Goal: Task Accomplishment & Management: Use online tool/utility

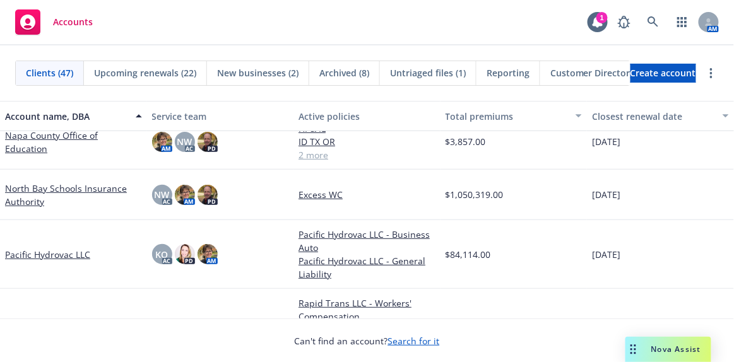
scroll to position [1319, 0]
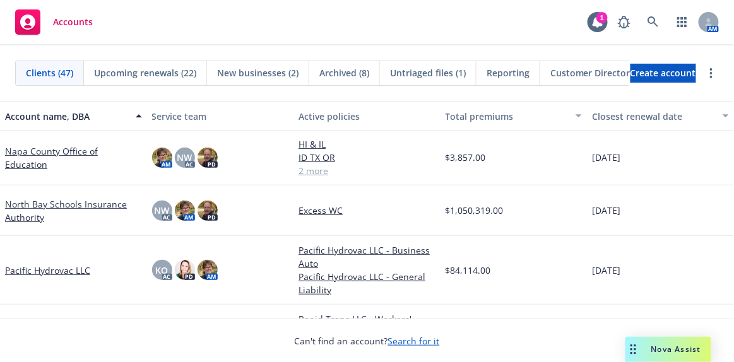
click at [48, 198] on link "North Bay Schools Insurance Authority" at bounding box center [73, 211] width 137 height 27
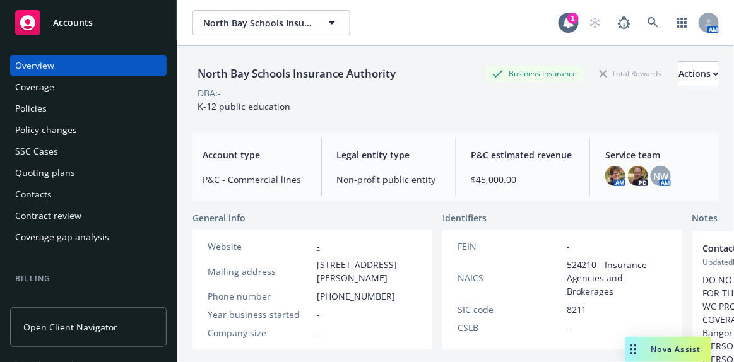
scroll to position [172, 0]
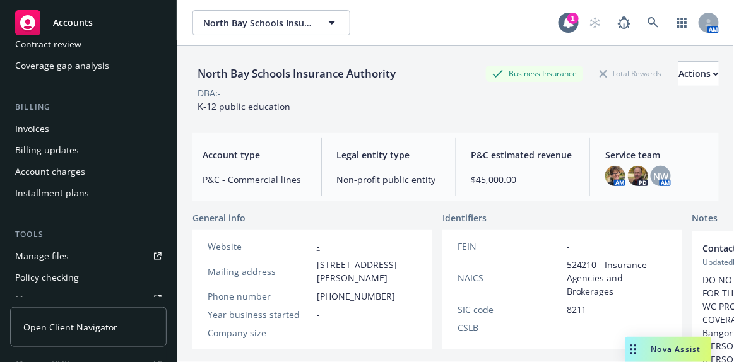
click at [47, 256] on div "Manage files" at bounding box center [42, 256] width 54 height 20
click at [72, 18] on span "Accounts" at bounding box center [73, 23] width 40 height 10
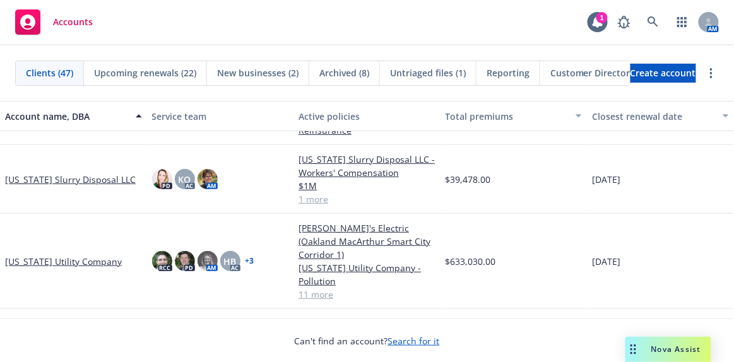
scroll to position [401, 0]
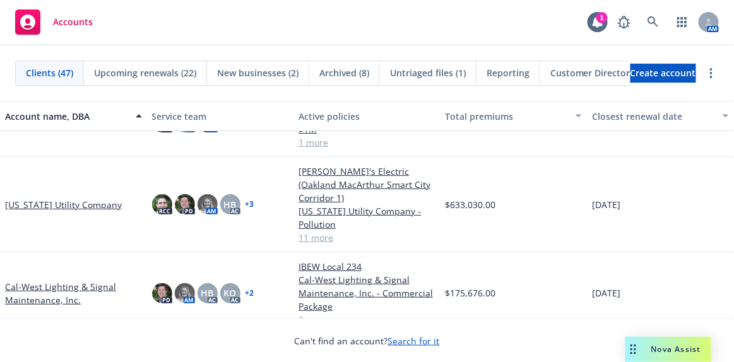
click at [73, 205] on link "California Utility Company" at bounding box center [63, 204] width 117 height 13
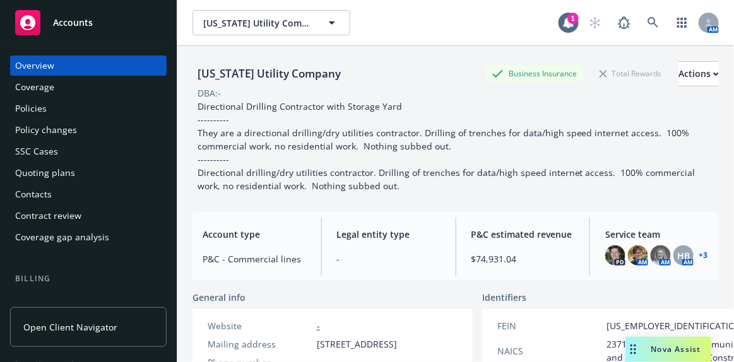
click at [37, 113] on div "Policies" at bounding box center [31, 108] width 32 height 20
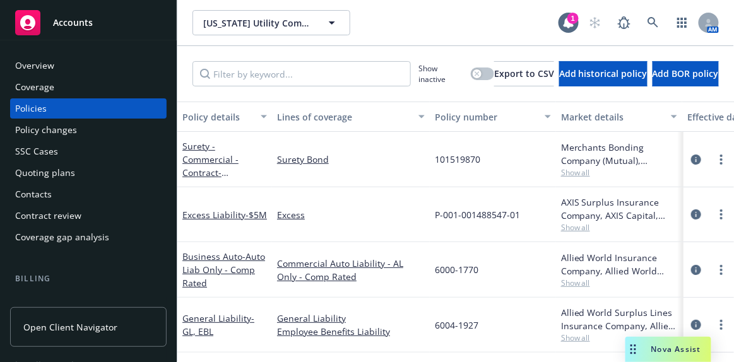
click at [65, 24] on span "Accounts" at bounding box center [73, 23] width 40 height 10
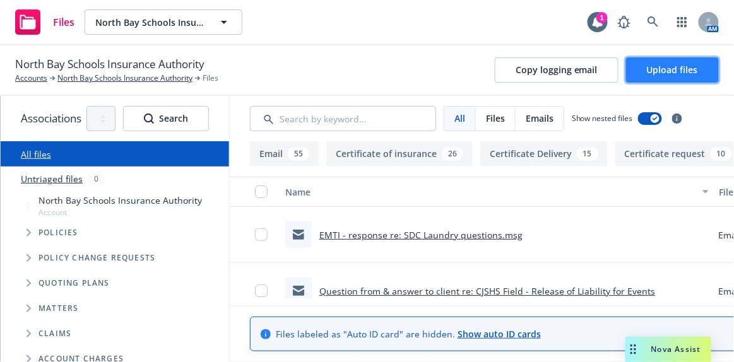
click at [672, 68] on span "Upload files" at bounding box center [672, 70] width 51 height 12
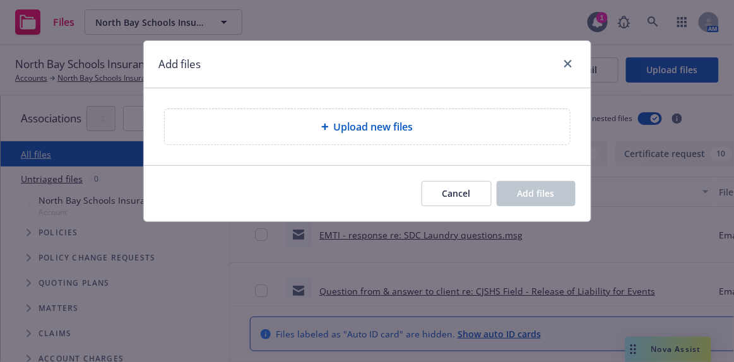
click at [359, 128] on span "Upload new files" at bounding box center [374, 126] width 80 height 15
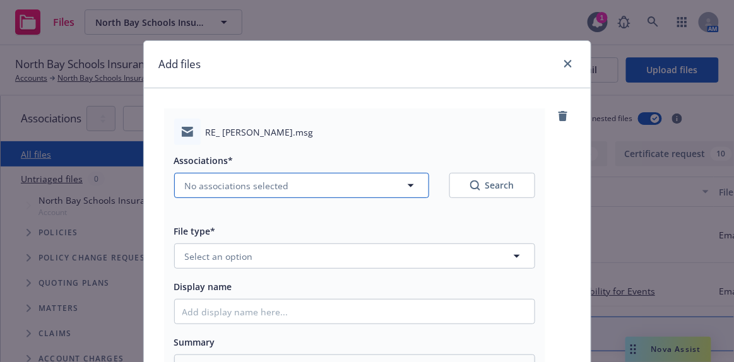
click at [282, 189] on button "No associations selected" at bounding box center [301, 185] width 255 height 25
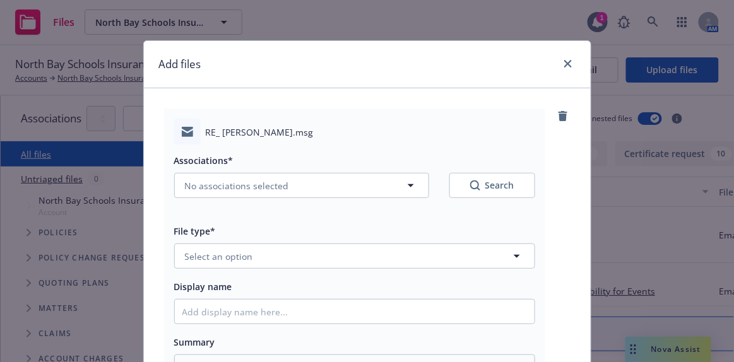
type textarea "x"
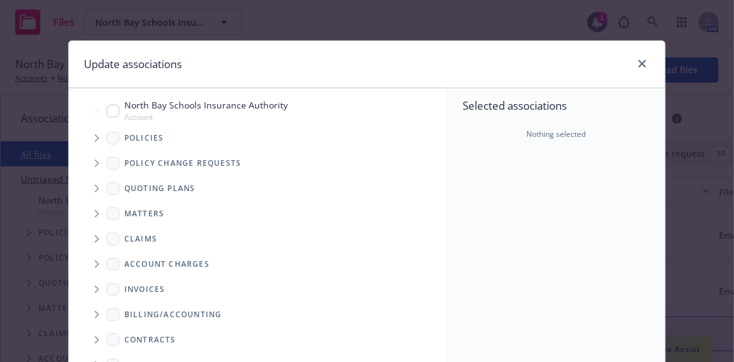
drag, startPoint x: 107, startPoint y: 109, endPoint x: 304, endPoint y: 193, distance: 213.5
click at [108, 109] on input "Tree Example" at bounding box center [113, 111] width 13 height 13
checkbox input "true"
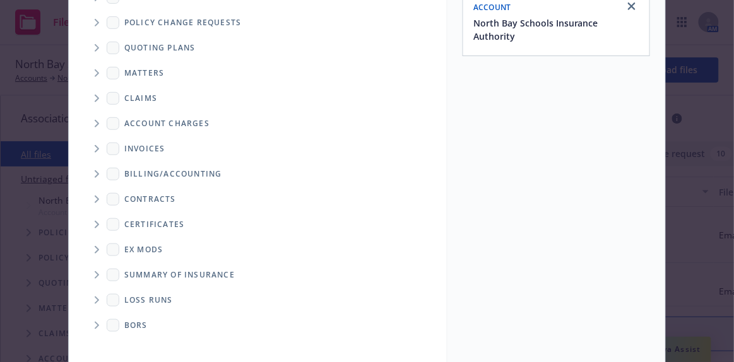
scroll to position [264, 0]
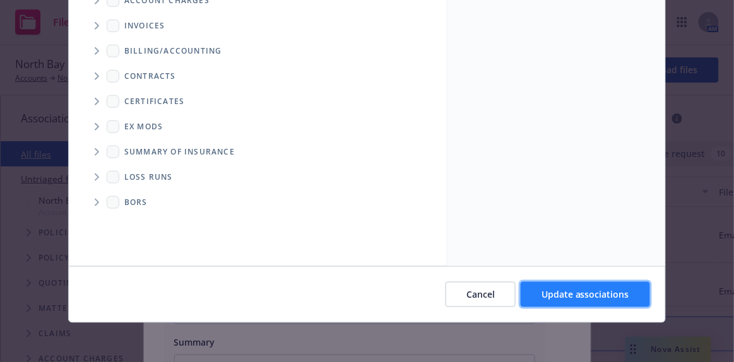
click at [554, 295] on span "Update associations" at bounding box center [586, 294] width 88 height 12
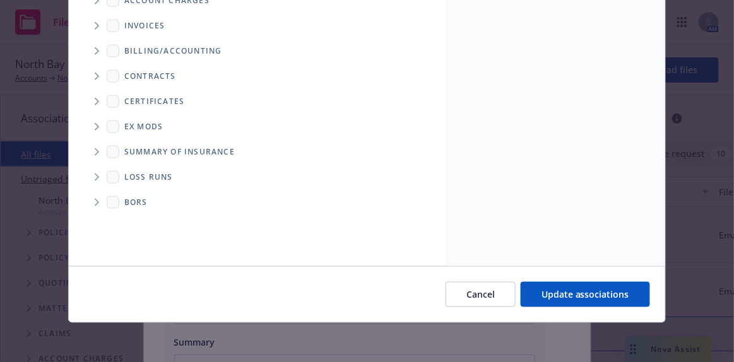
type textarea "x"
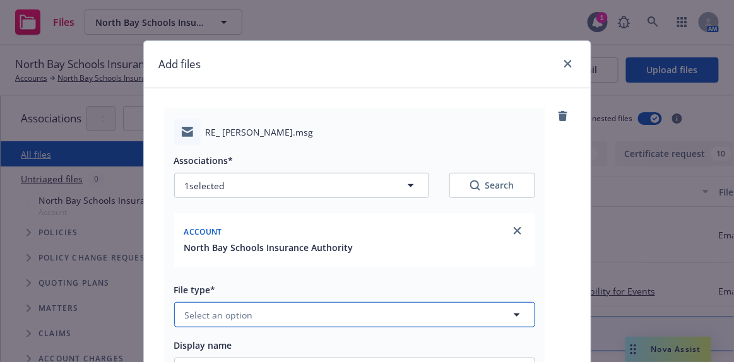
click at [219, 317] on span "Select an option" at bounding box center [219, 315] width 68 height 13
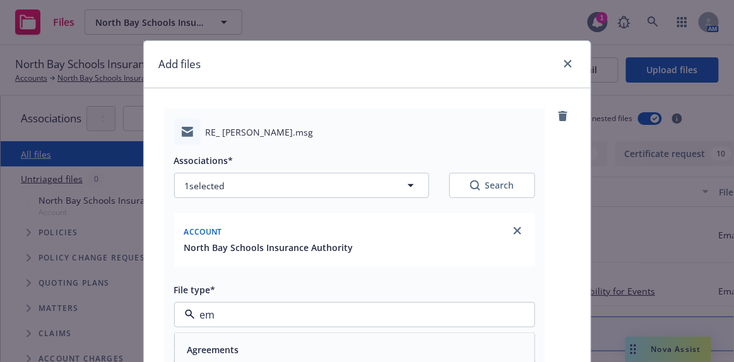
type input "ema"
drag, startPoint x: 192, startPoint y: 352, endPoint x: 233, endPoint y: 338, distance: 43.1
click at [193, 352] on span "Email" at bounding box center [198, 349] width 23 height 13
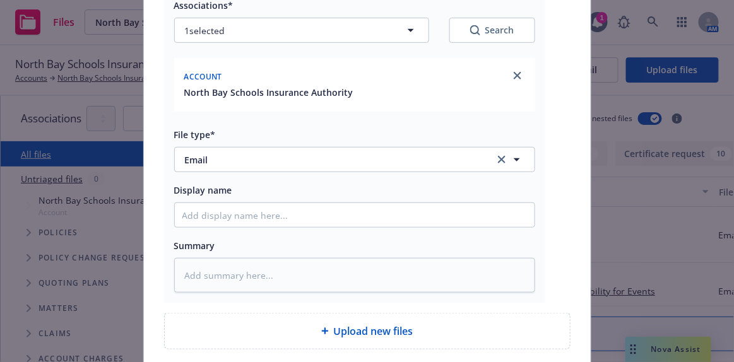
scroll to position [172, 0]
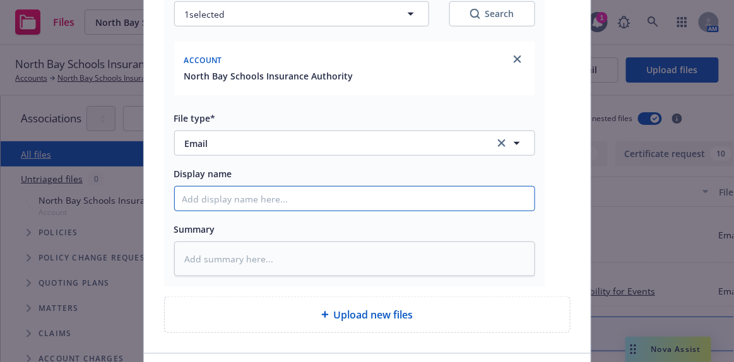
click at [208, 201] on input "Display name" at bounding box center [355, 199] width 360 height 24
click at [269, 196] on input "Display name" at bounding box center [355, 199] width 360 height 24
type textarea "x"
type input "Em"
type textarea "x"
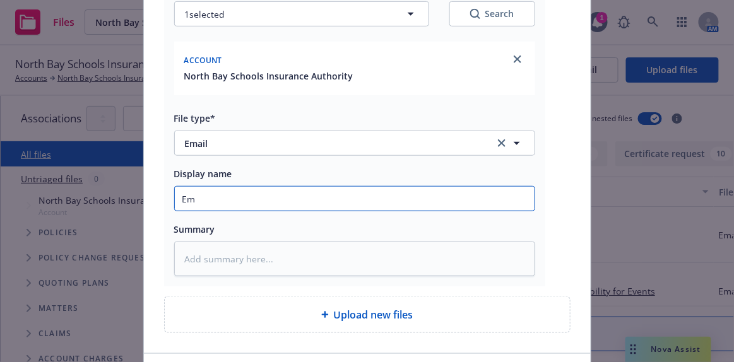
type input "EmT"
type textarea "x"
type input "EmTI"
type textarea "x"
type input "EmTI"
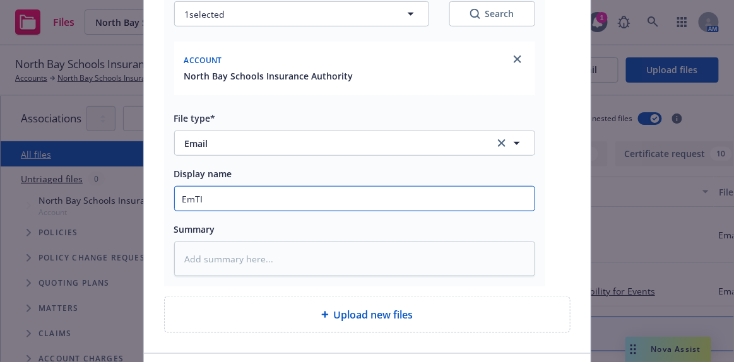
type textarea "x"
type input "EmTI"
type textarea "x"
type input "EmT"
type textarea "x"
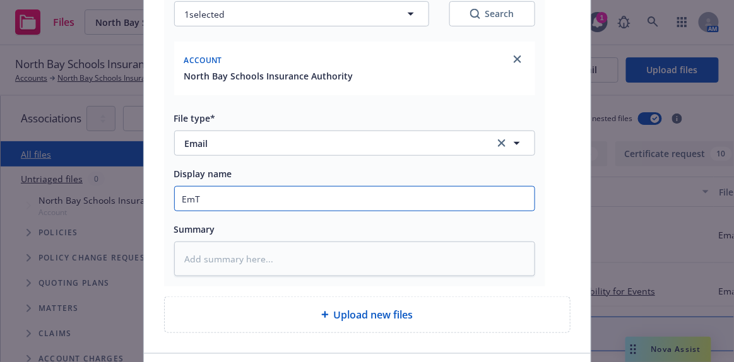
type input "Em"
type textarea "x"
type input "E"
type textarea "x"
type input "EM"
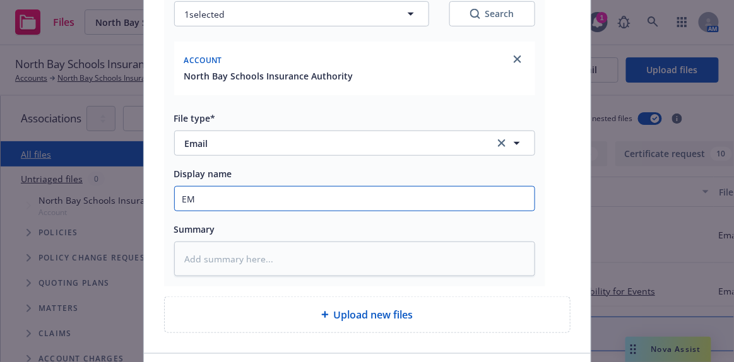
type textarea "x"
type input "EMT"
type textarea "x"
type input "EMTI"
type textarea "x"
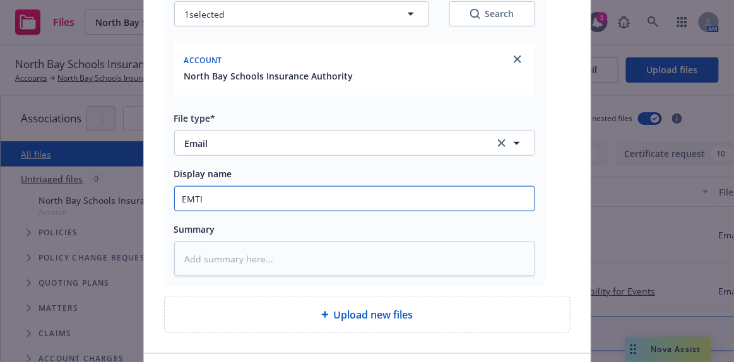
type input "EMTI"
type textarea "x"
type input "EMTI -"
type textarea "x"
type input "EMTI -"
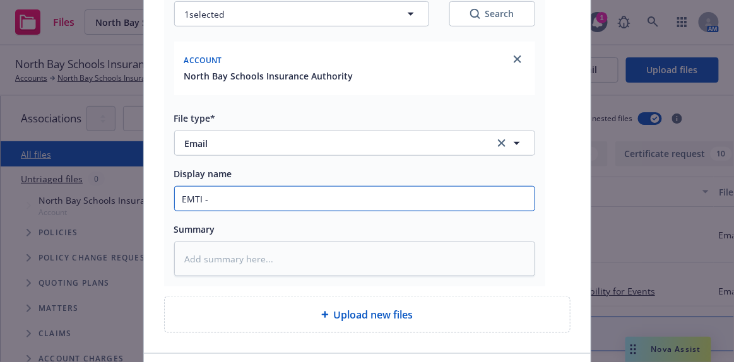
type textarea "x"
type input "EMTI - v"
type textarea "x"
type input "EMTI - ven"
type textarea "x"
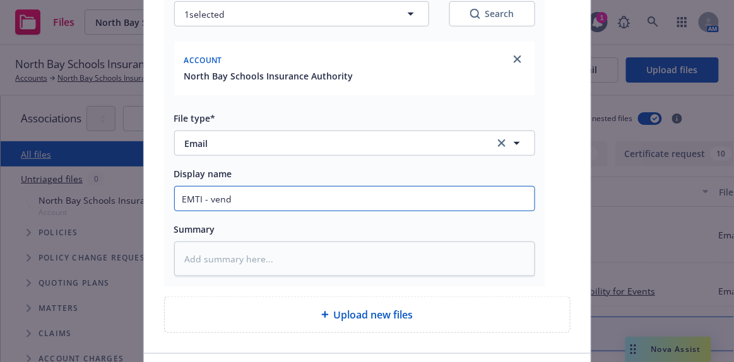
type input "EMTI - vendo"
type textarea "x"
type input "EMTI - vendor"
type textarea "x"
type input "EMTI - vendor u"
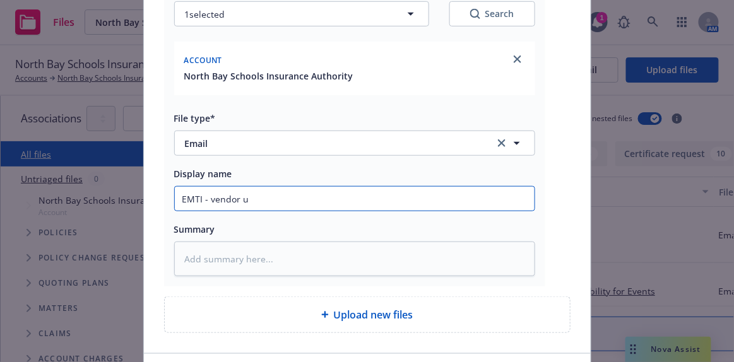
type textarea "x"
type input "EMTI - vendor"
type textarea "x"
type input "EMTI - vendor m"
type textarea "x"
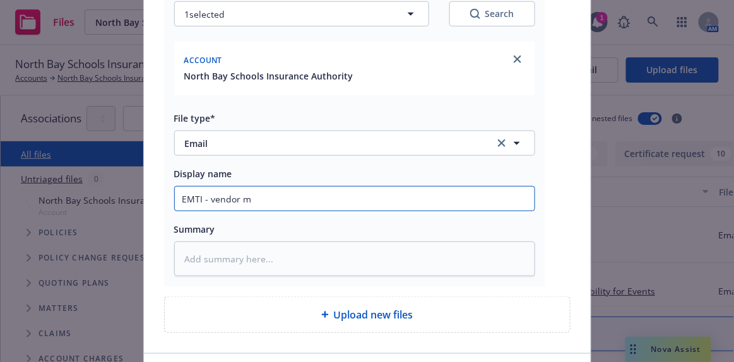
type input "EMTI - vendor mu"
type textarea "x"
type input "EMTI - vendor mus"
type textarea "x"
type input "EMTI - vendor must"
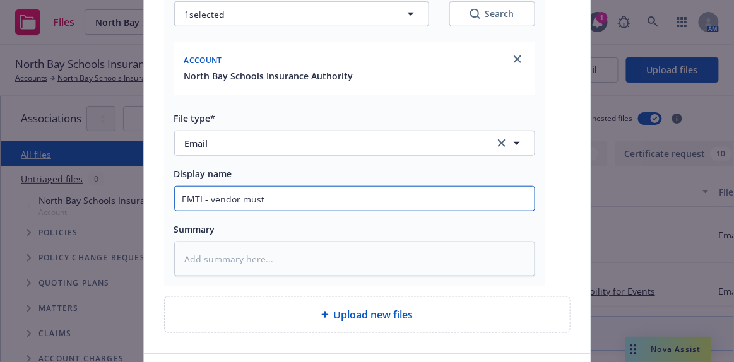
type textarea "x"
type input "EMTI - vendor must c"
type textarea "x"
type input "EMTI - vendor must ca"
type textarea "x"
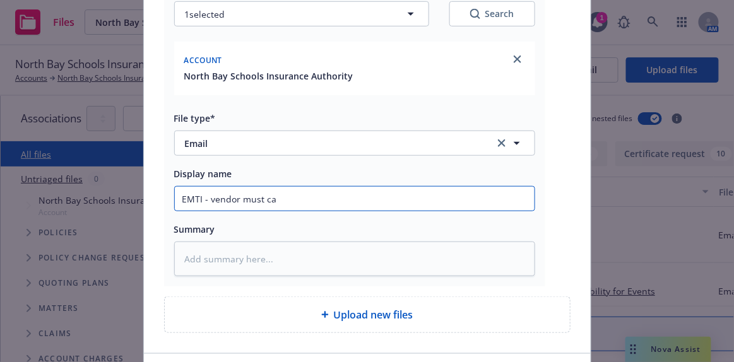
type input "EMTI - vendor must car"
type textarea "x"
type input "EMTI - vendor must cary"
type textarea "x"
type input "EMTI - vendor must car"
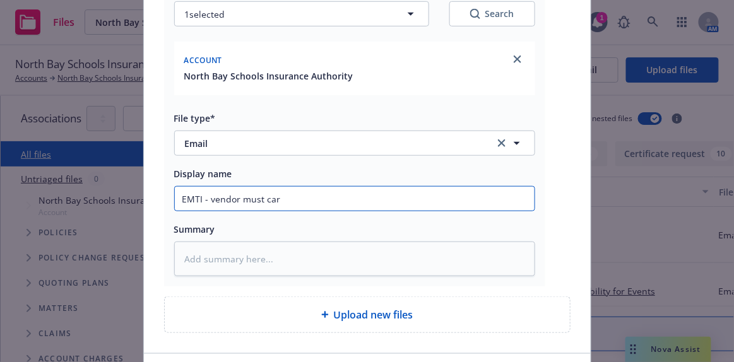
type textarea "x"
type input "EMTI - vendor must carr"
type textarea "x"
type input "EMTI - vendor must carry"
type textarea "x"
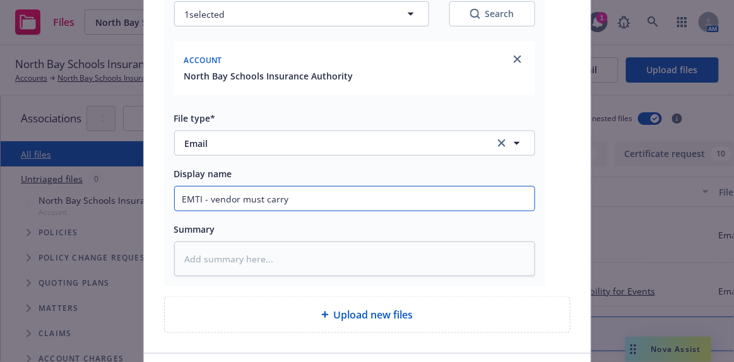
type input "EMTI - vendor must carry"
type textarea "x"
type input "EMTI - vendor must carry S"
type textarea "x"
type input "EMTI - vendor must carry SA"
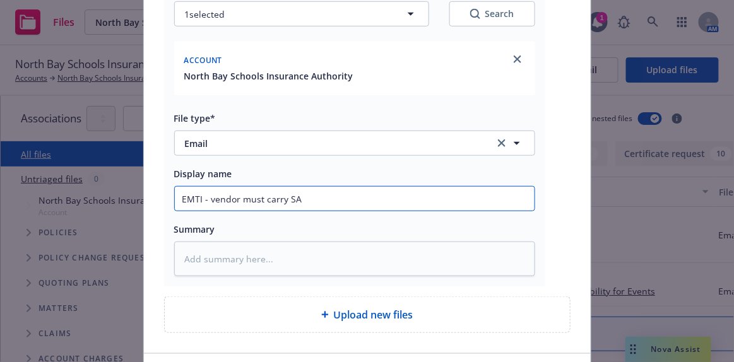
type textarea "x"
type input "EMTI - vendor must carry SAM"
type textarea "x"
type input "EMTI - vendor must carry SAM"
paste input "coverage must continue for 3 years after completion of the contract"
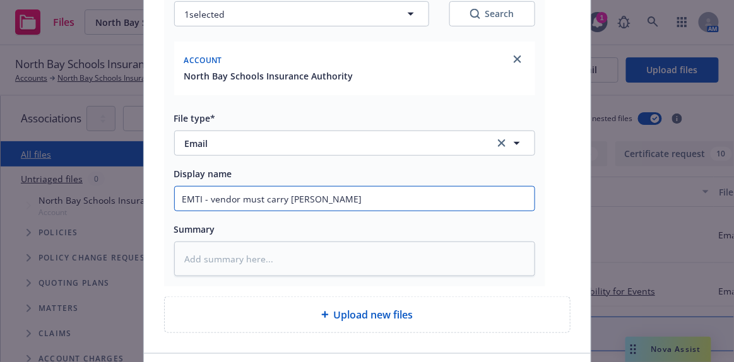
type textarea "x"
type input "EMTI - vendor must carry SAM coverage must continue for 3 years after completio…"
click at [346, 198] on input "EMTI - vendor must carry SAM coverage must continue for 3 years after completio…" at bounding box center [355, 199] width 360 height 24
click at [225, 199] on input "EMTI - vendor must carry SAM coverage must continue for 3 years after completio…" at bounding box center [355, 199] width 360 height 24
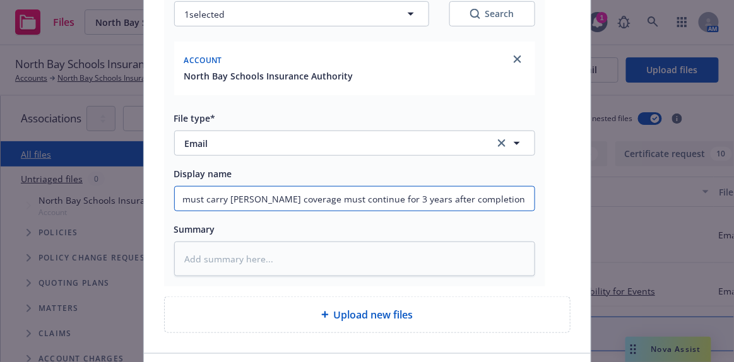
drag, startPoint x: 343, startPoint y: 198, endPoint x: 428, endPoint y: 201, distance: 84.6
click at [346, 199] on input "EMTI - vendor must carry SAM coverage must continue for 3 years after completio…" at bounding box center [355, 199] width 360 height 24
type textarea "x"
type input "EMTI - vendor must carry SAM coverage must continu for 3 years after completion…"
type textarea "x"
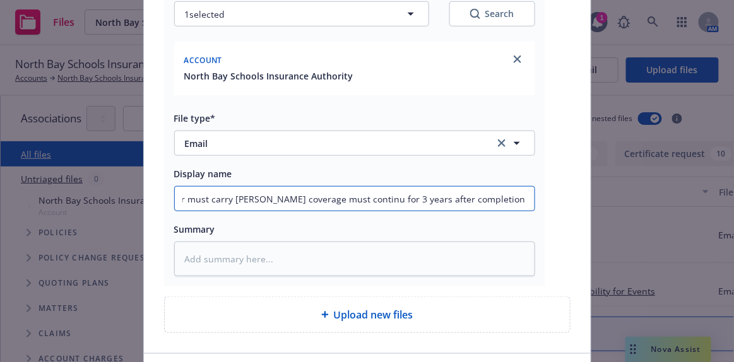
type input "EMTI - vendor must carry SAM coverage must contin for 3 years after completion …"
type textarea "x"
type input "EMTI - vendor must carry SAM coverage must conti for 3 years after completion o…"
type textarea "x"
type input "EMTI - vendor must carry SAM coverage must cont for 3 years after completion of…"
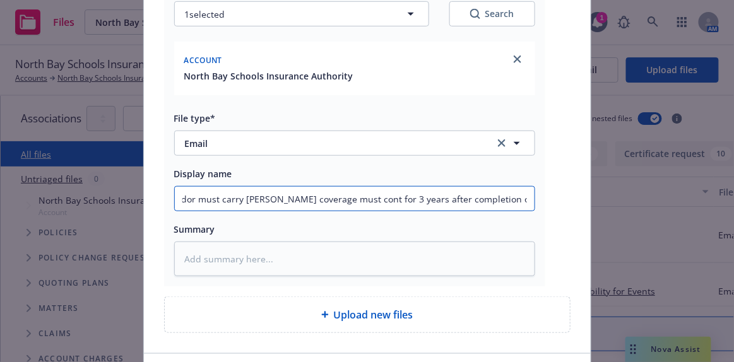
type textarea "x"
type input "EMTI - vendor must carry SAM coverage must con for 3 years after completion of …"
type textarea "x"
type input "EMTI - vendor must carry SAM coverage must co for 3 years after completion of t…"
type textarea "x"
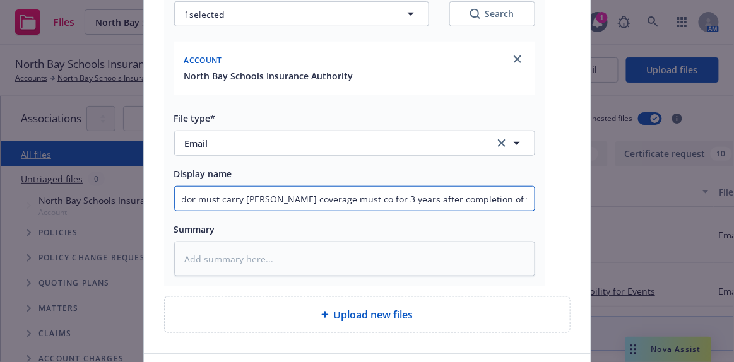
type input "EMTI - vendor must carry SAM coverage must c for 3 years after completion of th…"
type textarea "x"
type input "EMTI - vendor must carry SAM coverage must for 3 years after completion of the …"
type textarea "x"
type input "EMTI - vendor must carry SAM coverage must for 3 years after completion of the …"
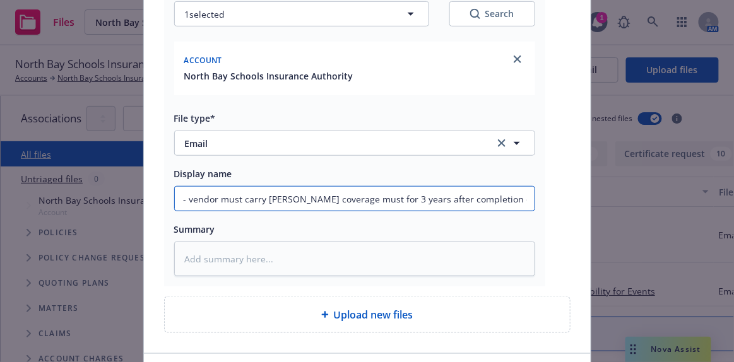
type textarea "x"
type input "EMTI - vendor must carry SAM coverage mus for 3 years after completion of the c…"
type textarea "x"
type input "EMTI - vendor must carry SAM coverage mu for 3 years after completion of the co…"
type textarea "x"
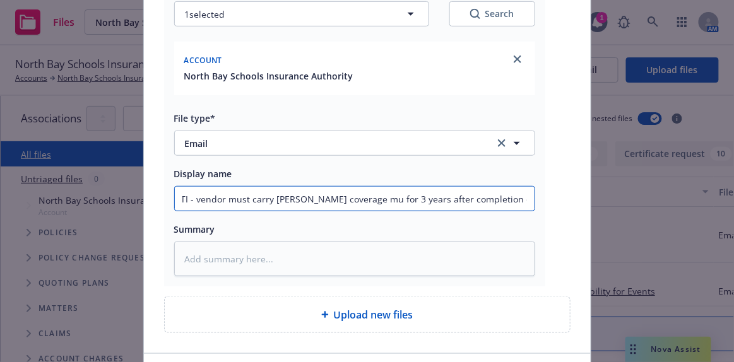
type input "EMTI - vendor must carry SAM coverage m for 3 years after completion of the con…"
type textarea "x"
type input "EMTI - vendor must carry SAM coverage for 3 years after completion of the contr…"
type textarea "x"
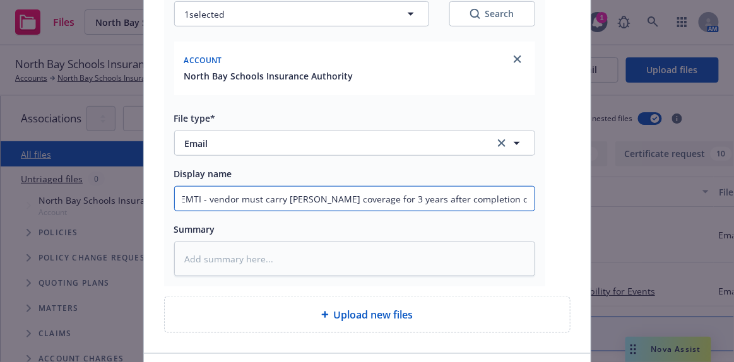
scroll to position [0, 0]
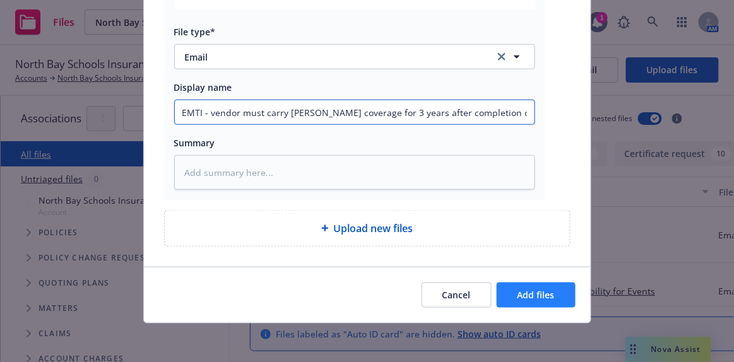
type input "EMTI - vendor must carry SAM coverage for 3 years after completion of the contr…"
click at [528, 296] on span "Add files" at bounding box center [536, 295] width 37 height 12
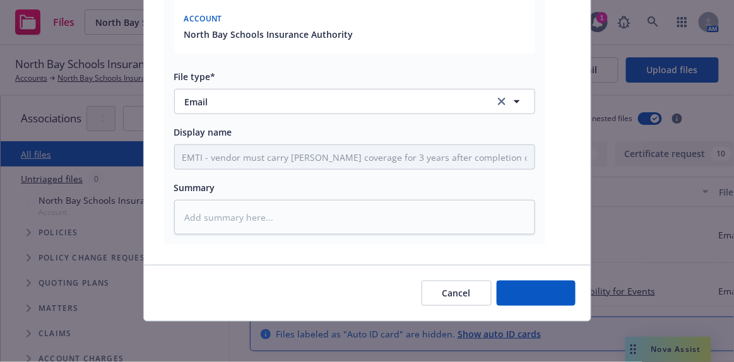
scroll to position [211, 0]
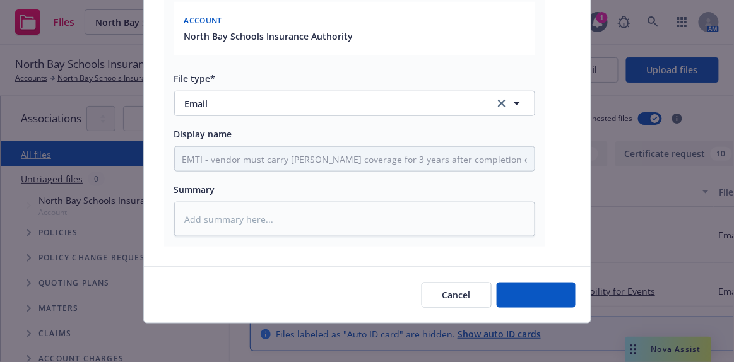
type textarea "x"
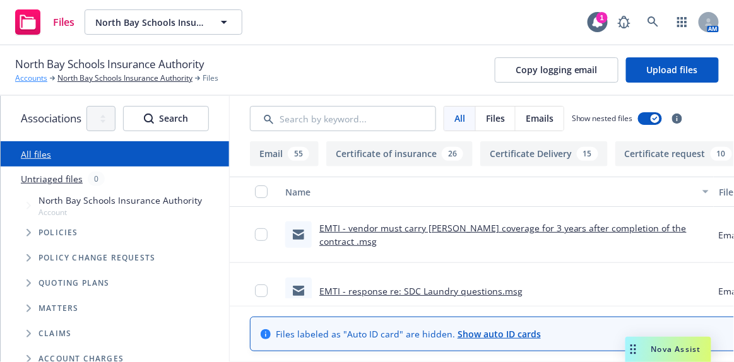
click at [31, 74] on link "Accounts" at bounding box center [31, 78] width 32 height 11
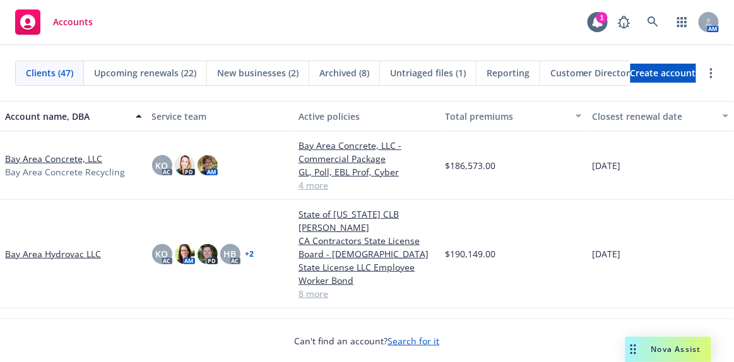
click at [267, 71] on span "New businesses (2)" at bounding box center [257, 72] width 81 height 13
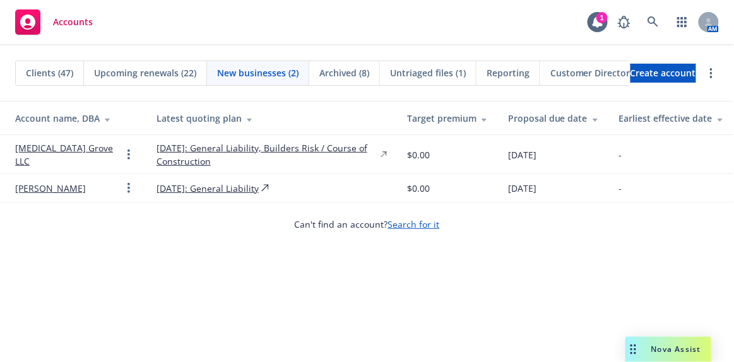
click at [33, 149] on link "Cinnabar Grove LLC" at bounding box center [68, 154] width 106 height 27
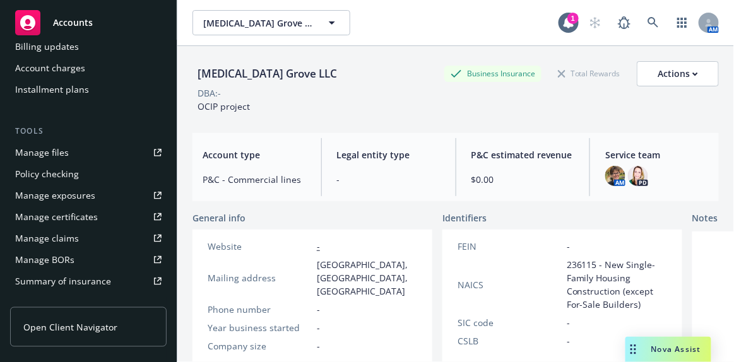
scroll to position [287, 0]
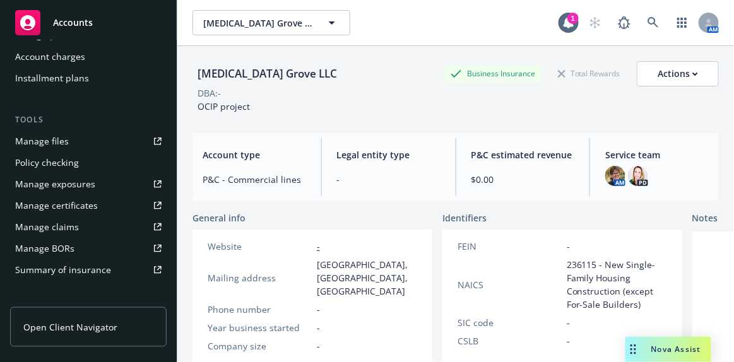
click at [56, 143] on div "Manage files" at bounding box center [42, 141] width 54 height 20
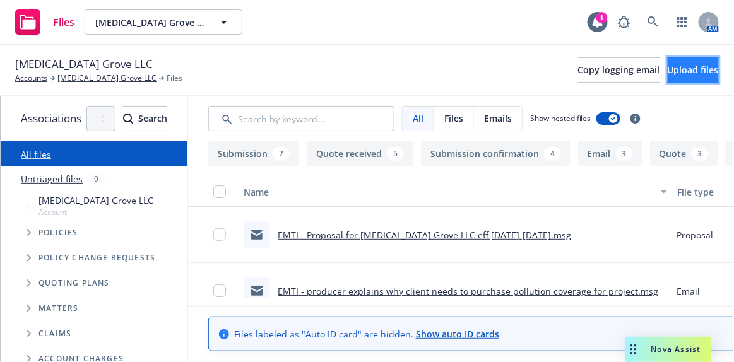
click at [668, 70] on span "Upload files" at bounding box center [693, 70] width 51 height 12
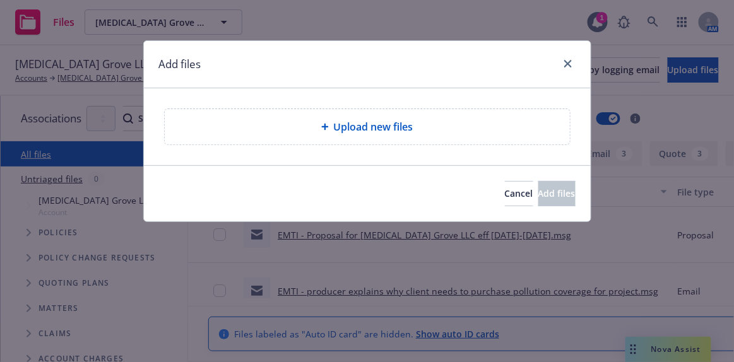
click at [361, 128] on span "Upload new files" at bounding box center [374, 126] width 80 height 15
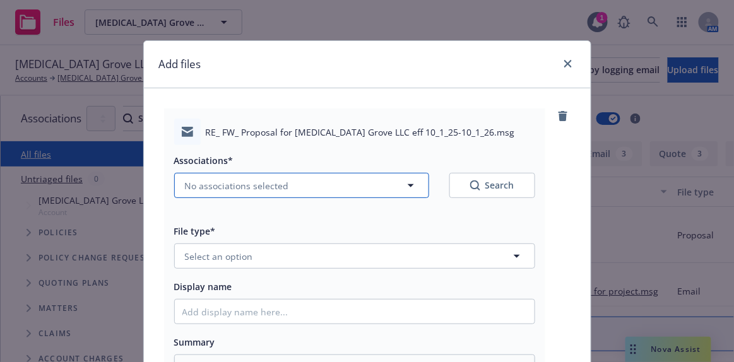
click at [199, 187] on span "No associations selected" at bounding box center [237, 185] width 104 height 13
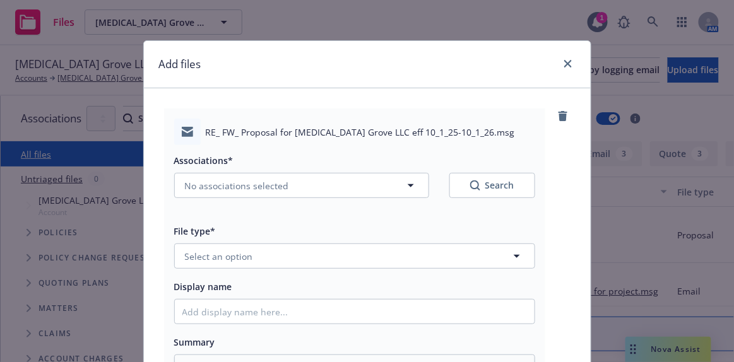
type textarea "x"
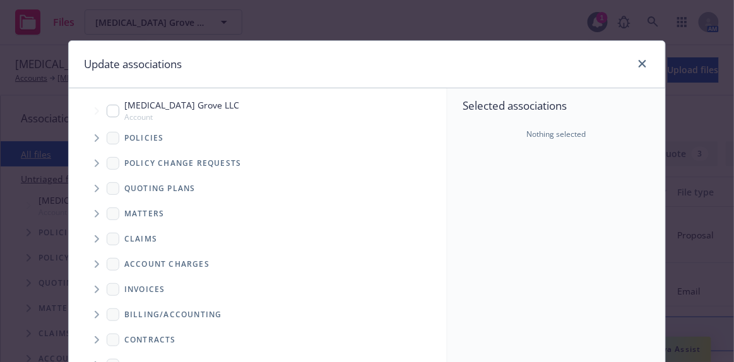
click at [95, 187] on icon "Tree Example" at bounding box center [97, 189] width 4 height 8
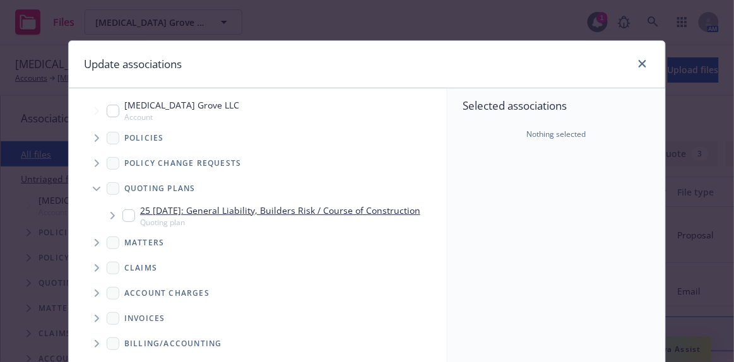
drag, startPoint x: 181, startPoint y: 212, endPoint x: 196, endPoint y: 215, distance: 14.7
click at [184, 213] on link "25 10/25/2025: General Liability, Builders Risk / Course of Construction" at bounding box center [280, 210] width 280 height 13
checkbox input "true"
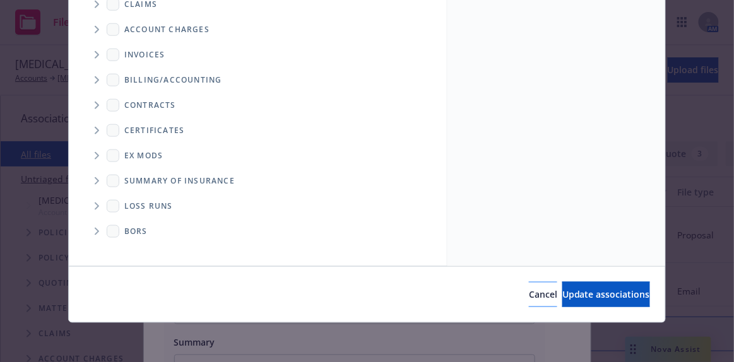
scroll to position [264, 0]
click at [562, 294] on span "Update associations" at bounding box center [606, 294] width 88 height 12
type textarea "x"
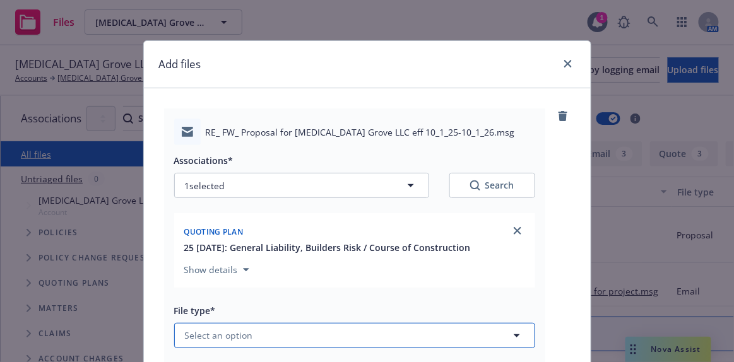
click at [237, 338] on span "Select an option" at bounding box center [219, 335] width 68 height 13
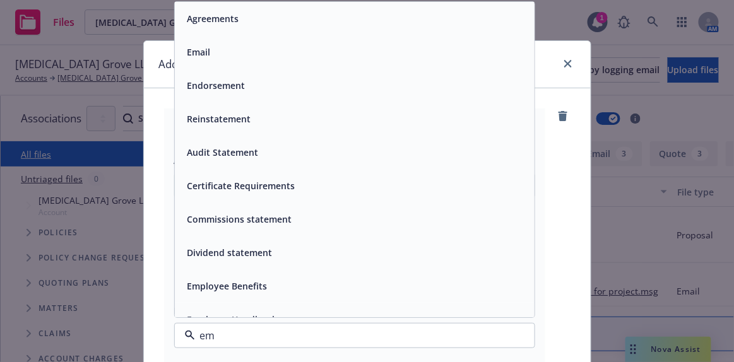
type input "ema"
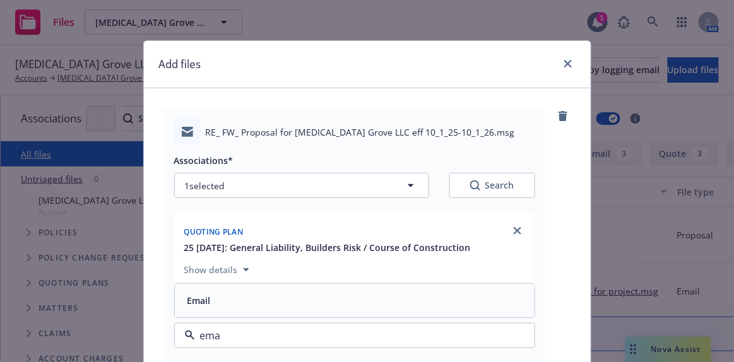
click at [487, 292] on div "Email" at bounding box center [354, 301] width 345 height 18
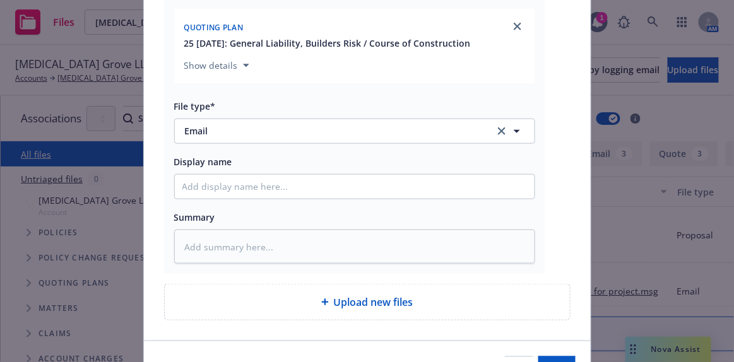
scroll to position [229, 0]
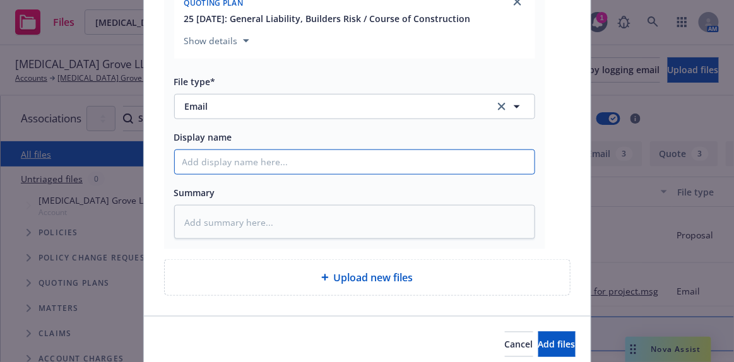
click at [262, 164] on input "Display name" at bounding box center [355, 162] width 360 height 24
type textarea "x"
type input "e"
type textarea "x"
type input "em"
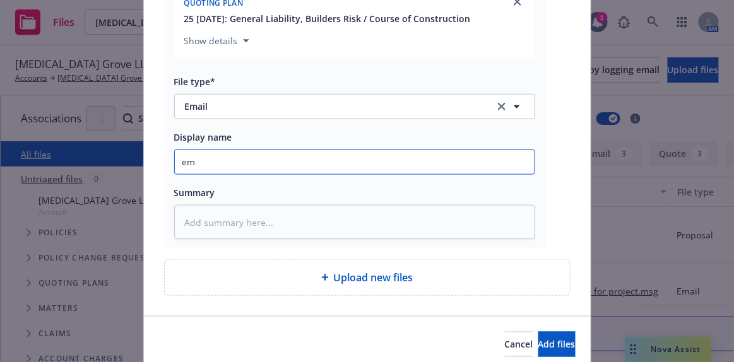
type textarea "x"
type input "emf"
type textarea "x"
type input "emfc"
type textarea "x"
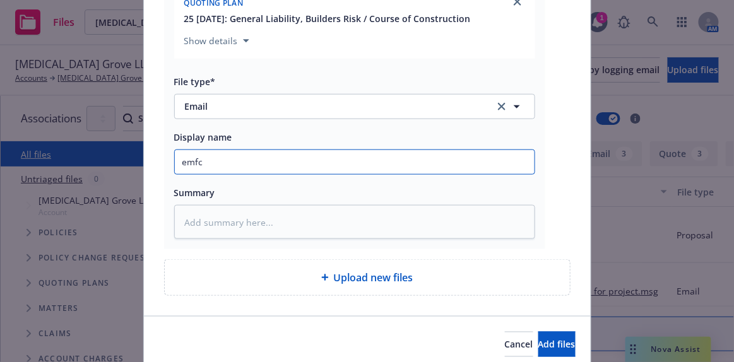
type input "emf"
type textarea "x"
type input "em"
type textarea "x"
type input "e"
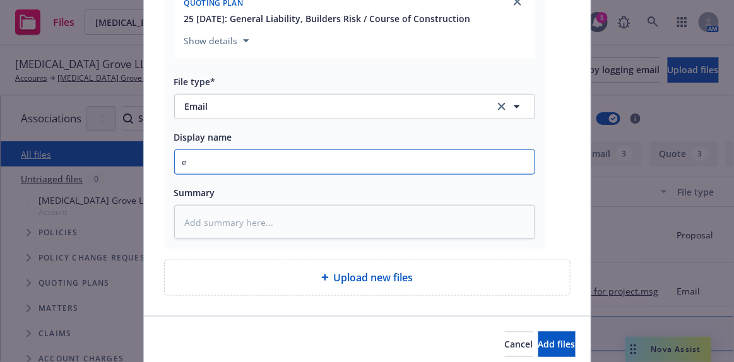
type textarea "x"
type input "E"
type textarea "x"
type input "EM"
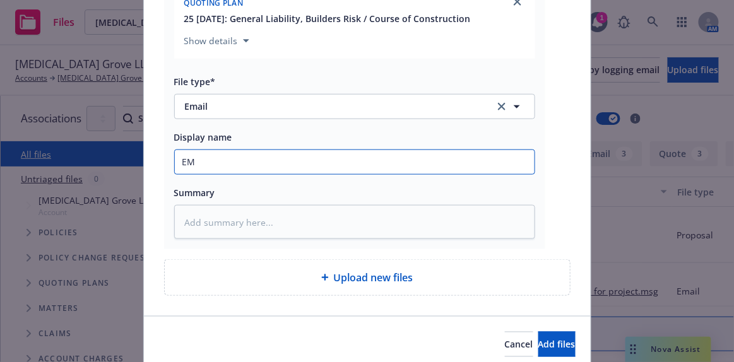
type textarea "x"
type input "EMT"
type textarea "x"
type input "EMTI"
type textarea "x"
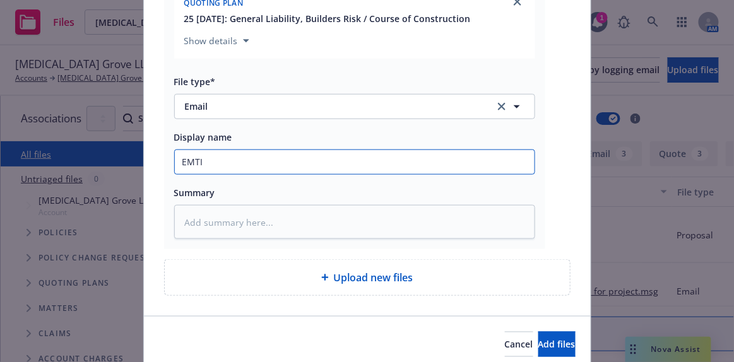
type input "EMTI"
type textarea "x"
type input "EMTI -"
type textarea "x"
type input "EMTI -"
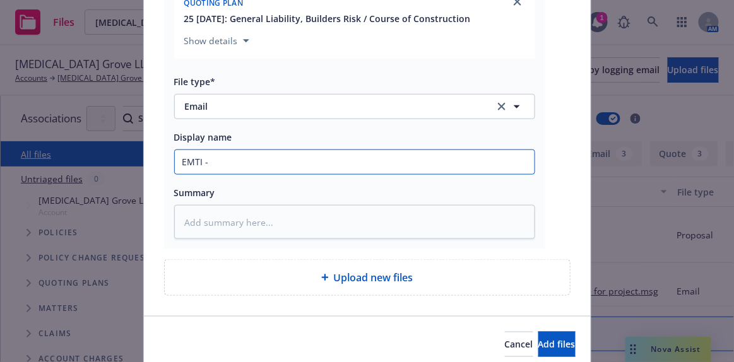
type textarea "x"
type input "EMTI - an"
type textarea "x"
type input "EMTI - ans"
type textarea "x"
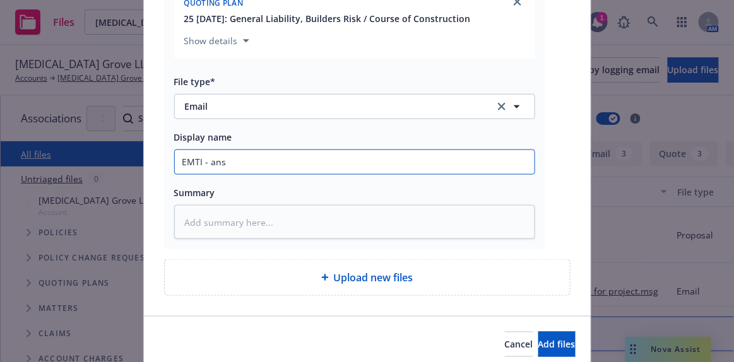
type input "EMTI - answ"
type textarea "x"
type input "EMTI - answe"
type textarea "x"
type input "EMTI - answer"
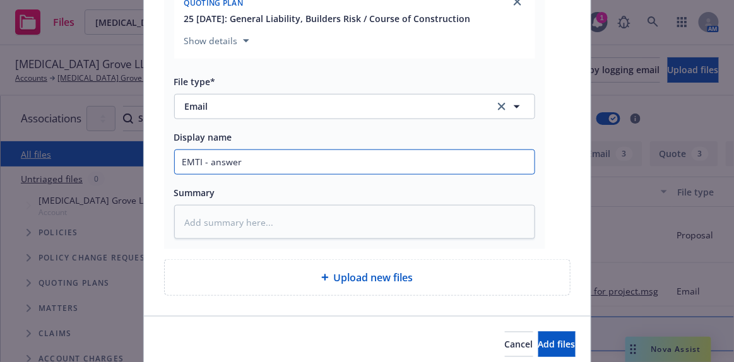
type textarea "x"
type input "EMTI - answere"
type textarea "x"
type input "EMTI - answere="
type textarea "x"
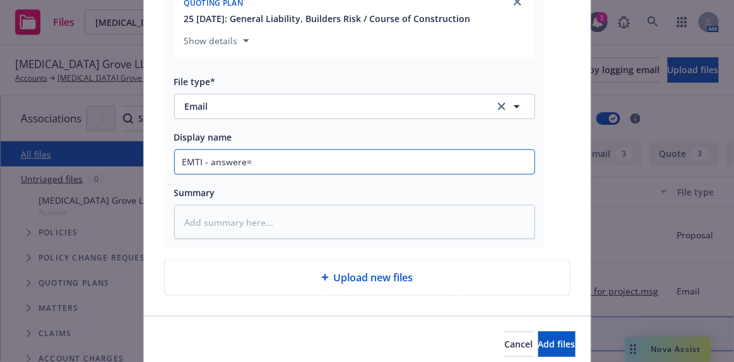
type input "EMTI - answere=s"
type textarea "x"
type input "EMTI - answere="
type textarea "x"
type input "EMTI - answere"
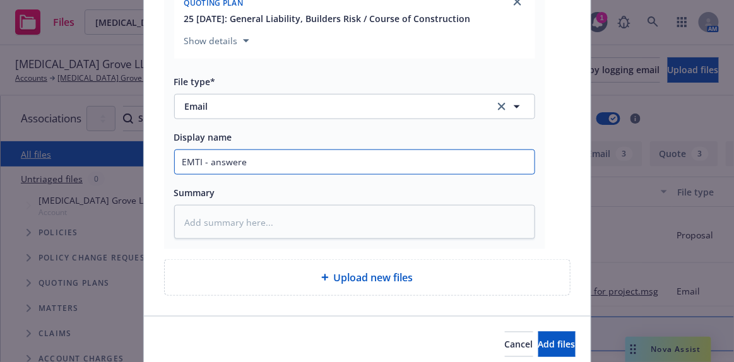
type textarea "x"
type input "EMTI - answer"
type textarea "x"
type input "EMTI - answers"
type textarea "x"
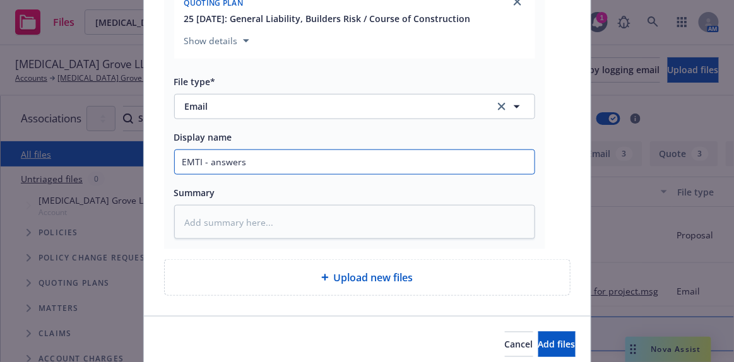
type input "EMTI - answers"
type textarea "x"
type input "EMTI - answers t"
type textarea "x"
type input "EMTI - answers to"
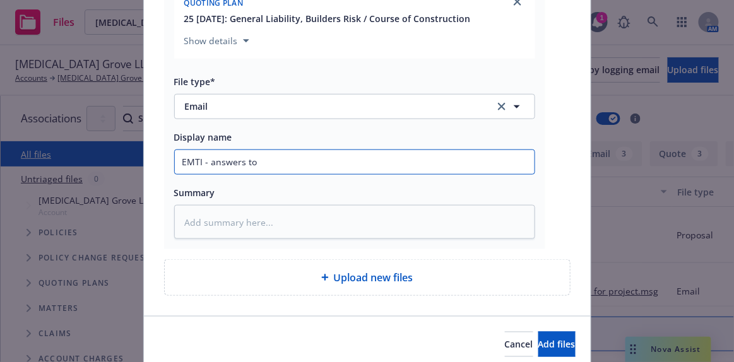
type textarea "x"
type input "EMTI - answers to"
type textarea "x"
type input "EMTI - answers to m"
type textarea "x"
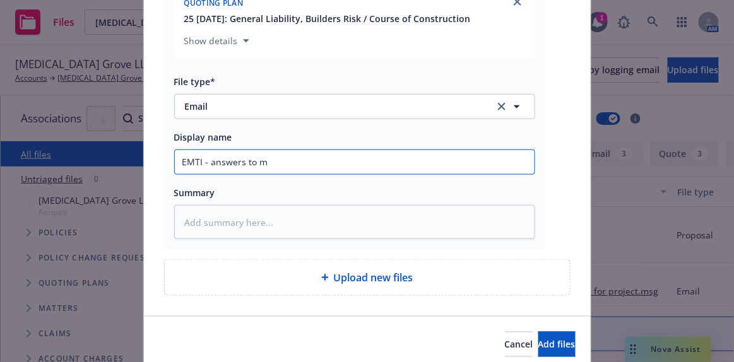
type input "EMTI - answers to mu"
type textarea "x"
type input "EMTI - answers to mul"
type textarea "x"
type input "EMTI - answers to multi"
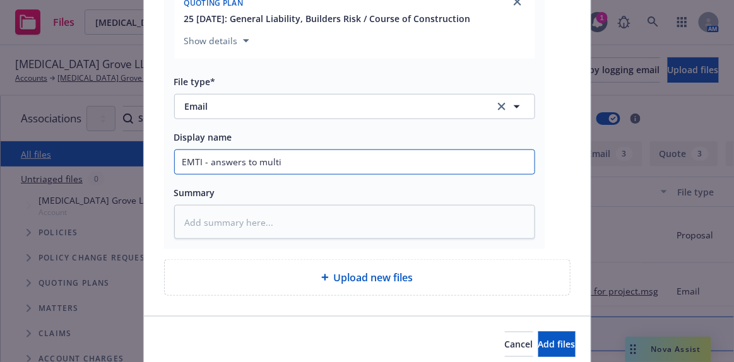
type textarea "x"
type input "EMTI - answers to multip"
type textarea "x"
type input "EMTI - answers to multipl"
type textarea "x"
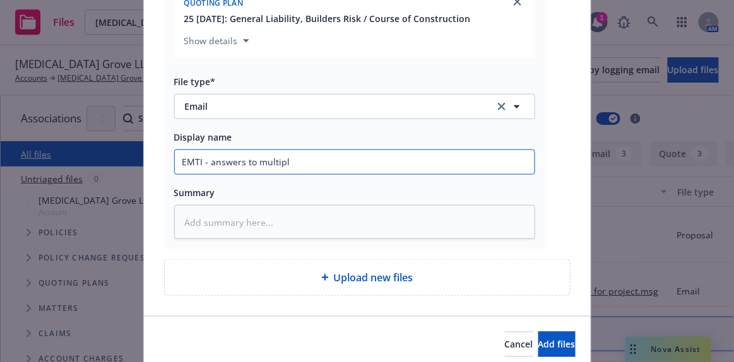
type input "EMTI - answers to multiple"
type textarea "x"
type input "EMTI - answers to multiple"
type textarea "x"
type input "EMTI - answers to multiple qu"
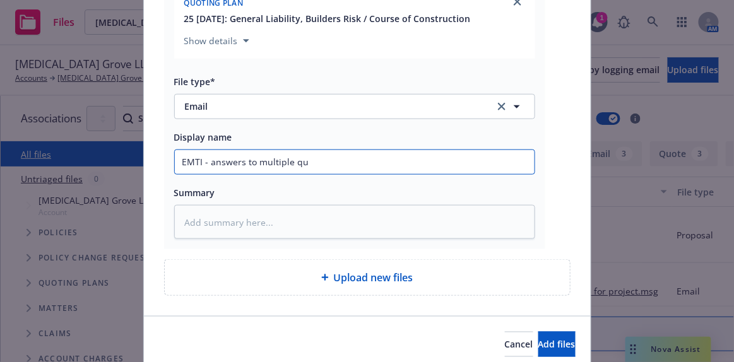
type textarea "x"
type input "EMTI - answers to multiple que"
type textarea "x"
type input "EMTI - answers to multiple ques"
type textarea "x"
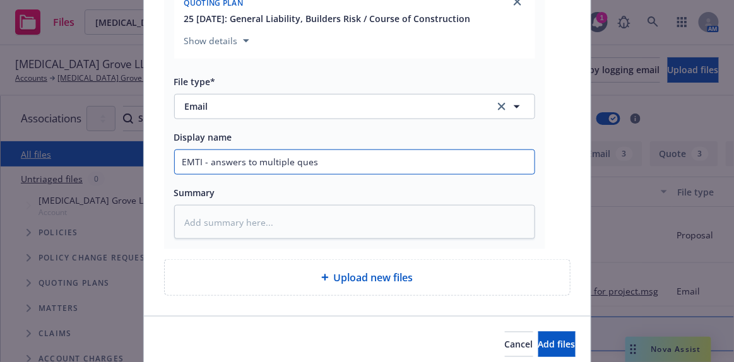
type input "EMTI - answers to multiple quest"
type textarea "x"
type input "EMTI - answers to multiple questi"
type textarea "x"
type input "EMTI - answers to multiple questio"
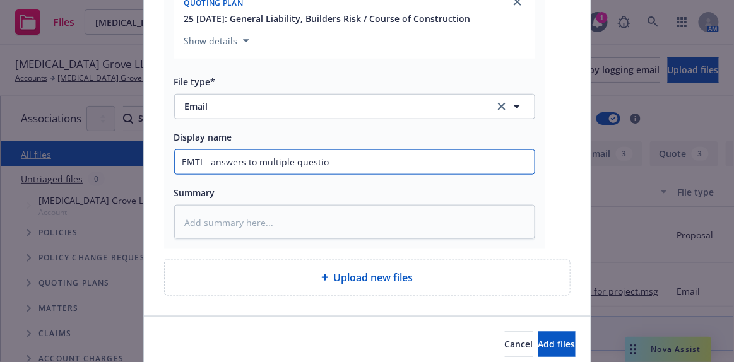
type textarea "x"
type input "EMTI - answers to multiple question"
type textarea "x"
type input "EMTI - answers to multiple questions"
type textarea "x"
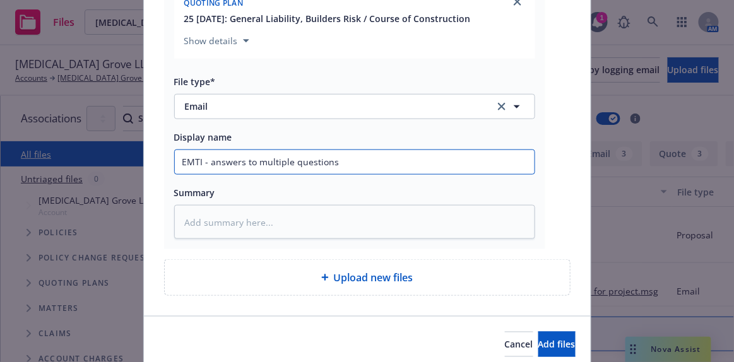
type input "EMTI - answers to multiple questions"
type textarea "x"
type input "EMTI - answers to multiple questions r"
type textarea "x"
type input "EMTI - answers to multiple questions re"
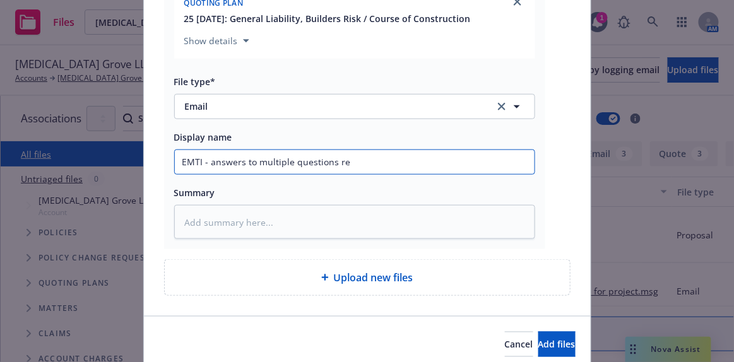
type textarea "x"
type input "EMTI - answers to multiple questions reg"
type textarea "x"
type input "EMTI - answers to multiple questions rega"
type textarea "x"
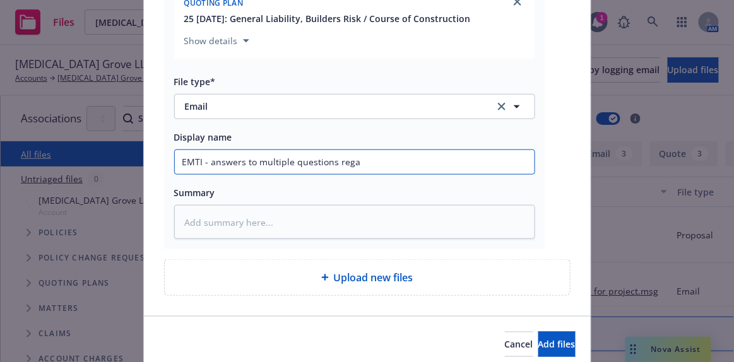
type input "EMTI - answers to multiple questions regar"
type textarea "x"
type input "EMTI - answers to multiple questions regard"
type textarea "x"
type input "EMTI - answers to multiple questions regardi"
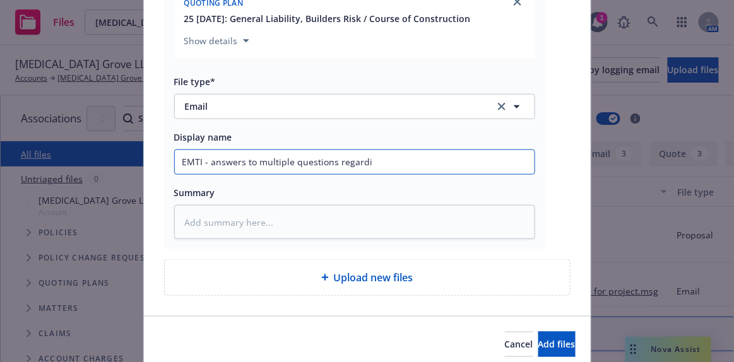
type textarea "x"
type input "EMTI - answers to multiple questions regardin"
type textarea "x"
type input "EMTI - answers to multiple questions regarding"
type textarea "x"
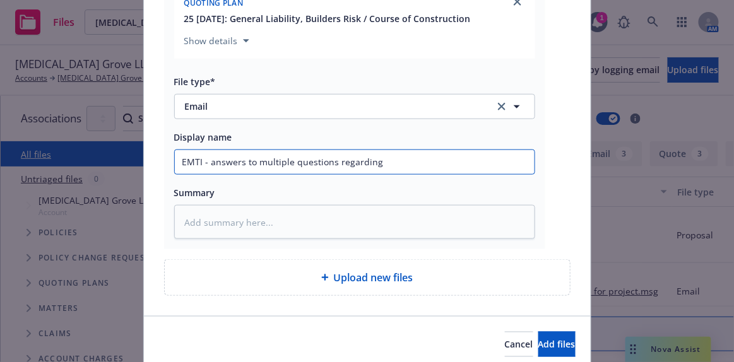
type input "EMTI - answers to multiple questions regarding"
type textarea "x"
type input "EMTI - answers to multiple questions regarding p"
type textarea "x"
type input "EMTI - answers to multiple questions regarding pro"
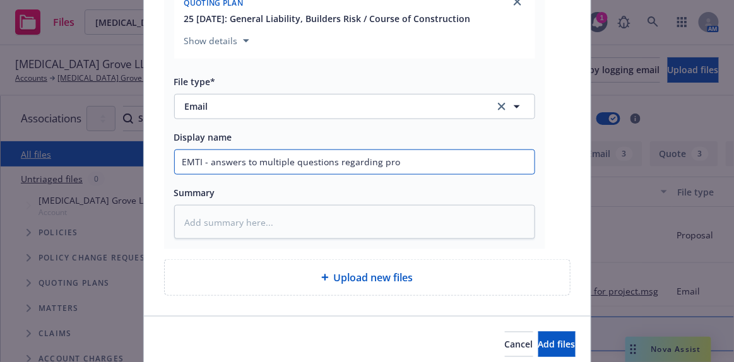
type textarea "x"
type input "EMTI - answers to multiple questions regarding prop"
type textarea "x"
type input "EMTI - answers to multiple questions regarding propo"
type textarea "x"
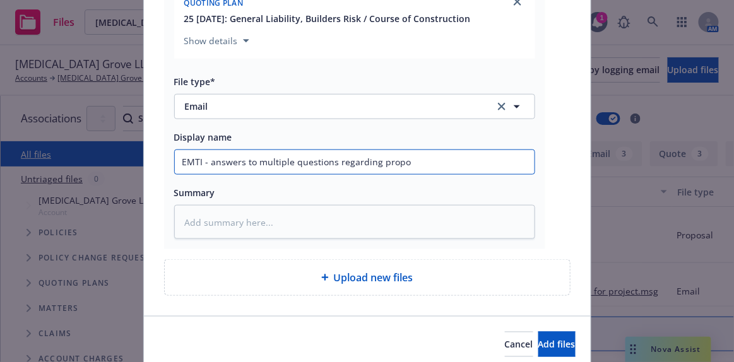
type input "EMTI - answers to multiple questions regarding propos"
type textarea "x"
type input "EMTI - answers to multiple questions regarding proposa"
type textarea "x"
type input "EMTI - answers to multiple questions regarding proposal"
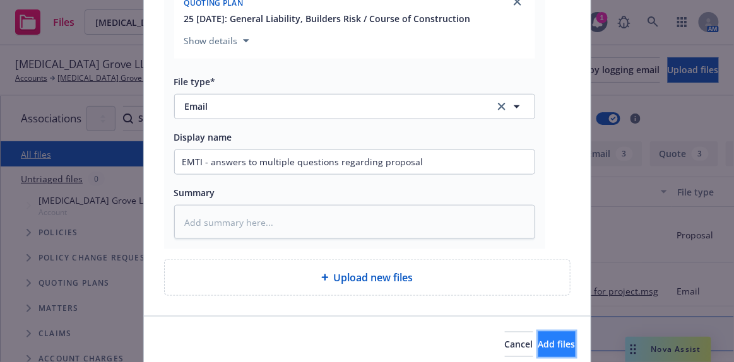
click at [540, 342] on span "Add files" at bounding box center [556, 344] width 37 height 12
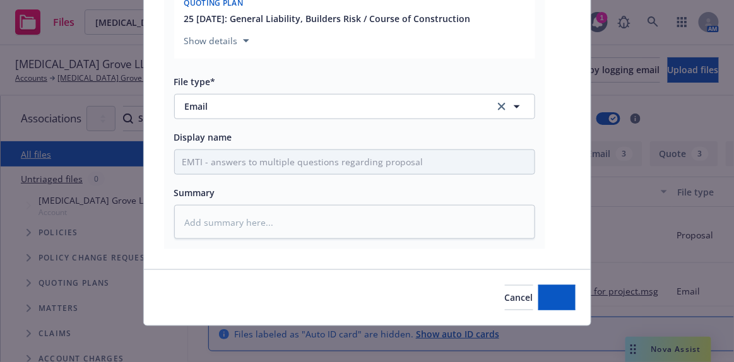
type textarea "x"
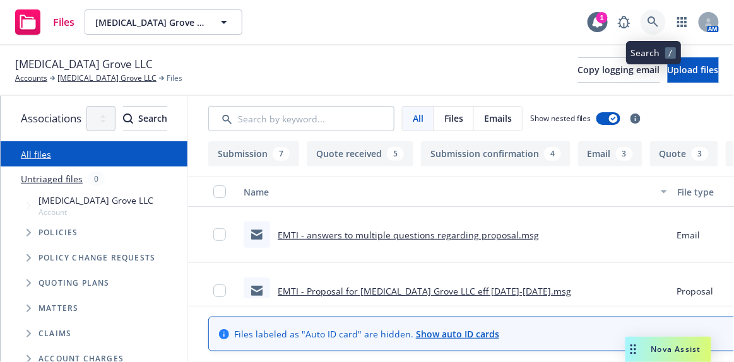
click at [655, 18] on icon at bounding box center [653, 21] width 11 height 11
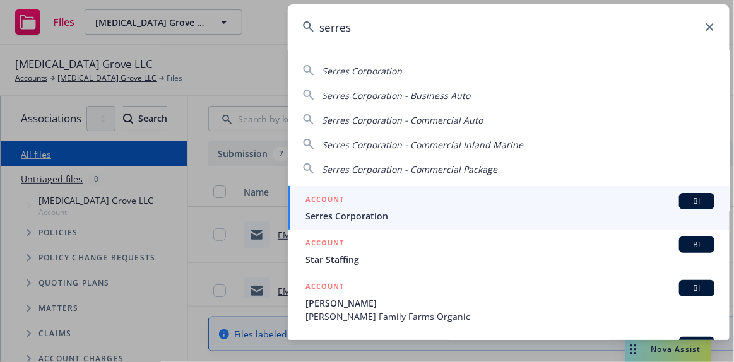
type input "serres"
click at [436, 214] on span "Serres Corporation" at bounding box center [510, 216] width 409 height 13
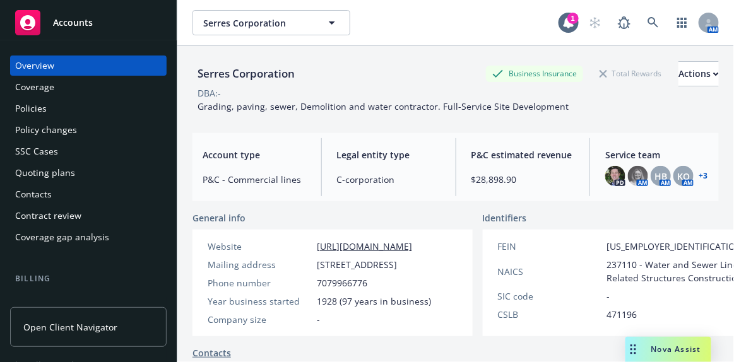
click at [699, 174] on link "+ 3" at bounding box center [703, 176] width 9 height 8
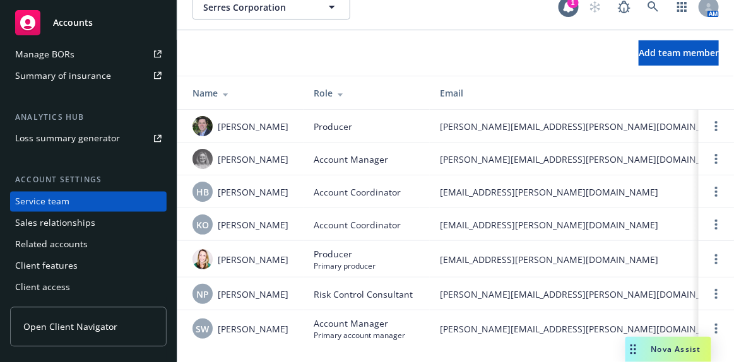
scroll to position [27, 0]
click at [104, 23] on div "Accounts" at bounding box center [88, 22] width 146 height 25
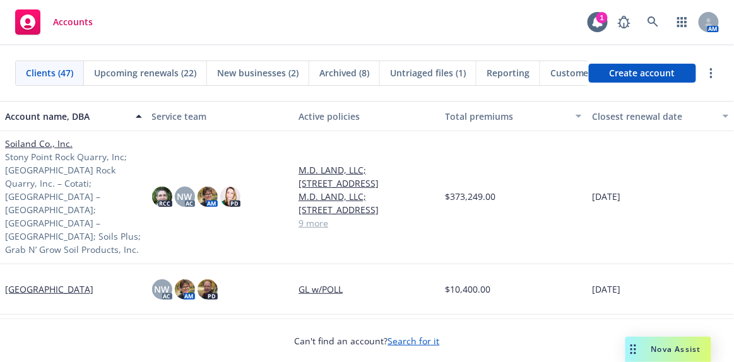
scroll to position [1950, 0]
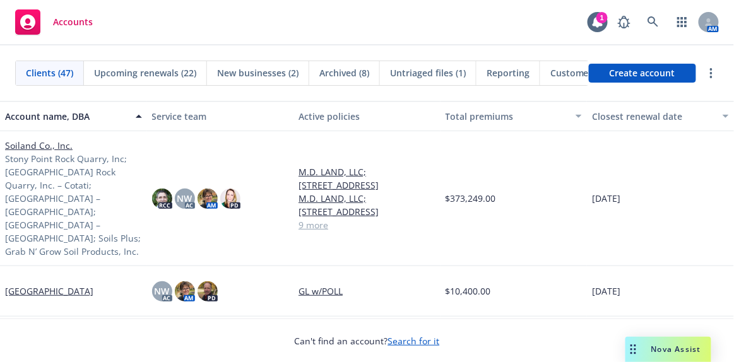
click at [58, 285] on link "[GEOGRAPHIC_DATA]" at bounding box center [49, 291] width 88 height 13
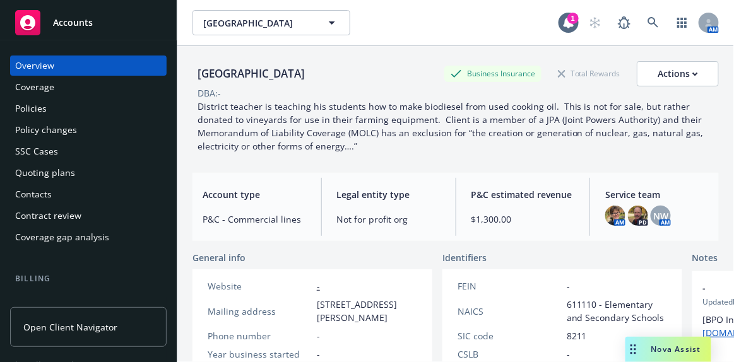
click at [37, 113] on div "Policies" at bounding box center [31, 108] width 32 height 20
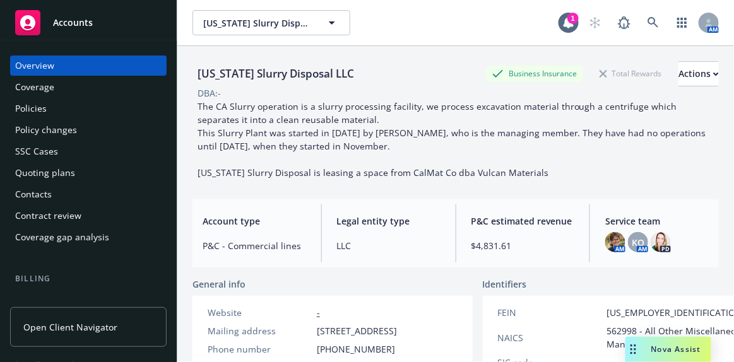
click at [94, 25] on div "Accounts" at bounding box center [88, 22] width 146 height 25
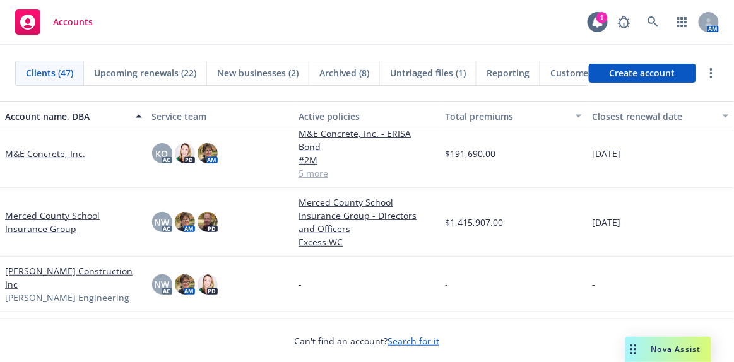
scroll to position [1090, 0]
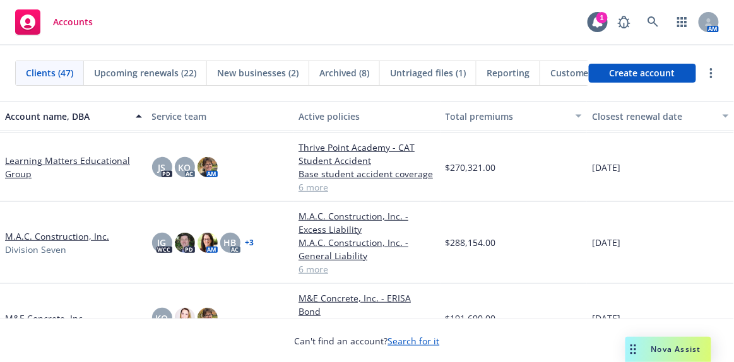
click at [71, 234] on link "M.A.C. Construction, Inc." at bounding box center [57, 236] width 104 height 13
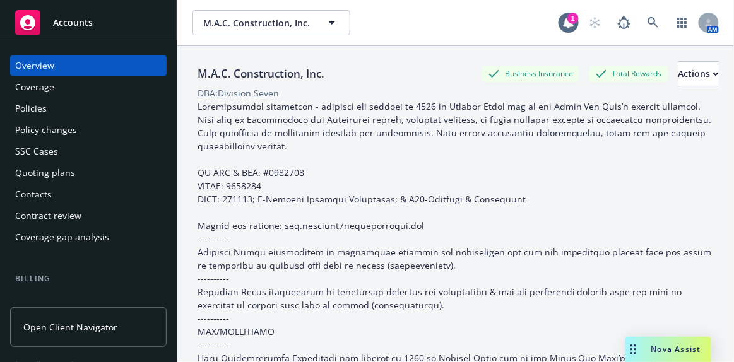
click at [40, 110] on div "Policies" at bounding box center [31, 108] width 32 height 20
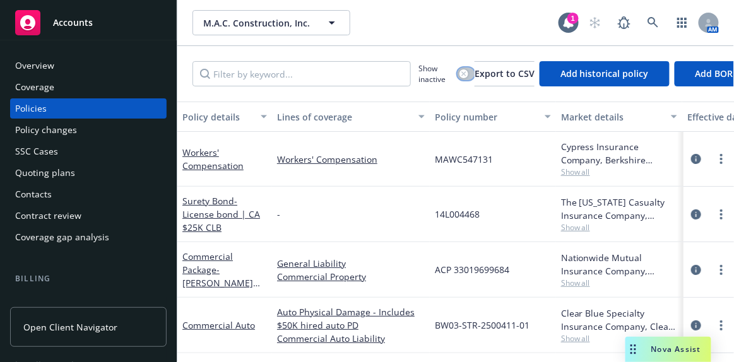
click at [466, 73] on div "button" at bounding box center [464, 73] width 9 height 9
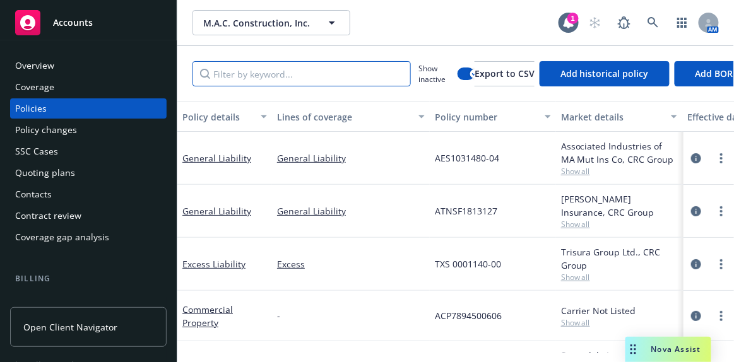
click at [286, 80] on input "Filter by keyword..." at bounding box center [302, 73] width 218 height 25
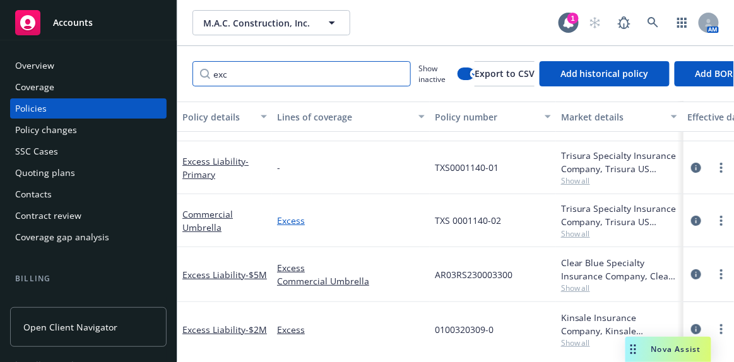
scroll to position [107, 0]
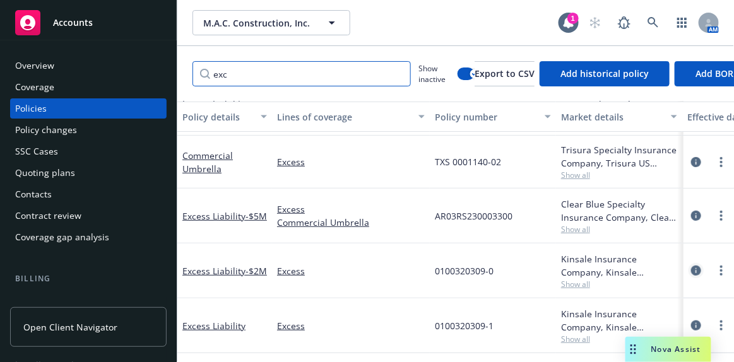
type input "exc"
click at [691, 266] on icon "circleInformation" at bounding box center [696, 271] width 10 height 10
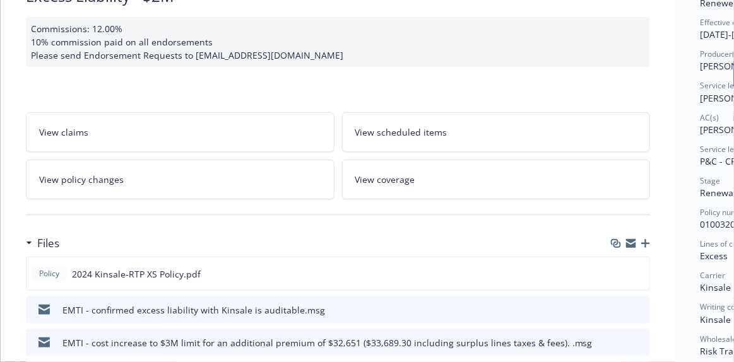
scroll to position [229, 0]
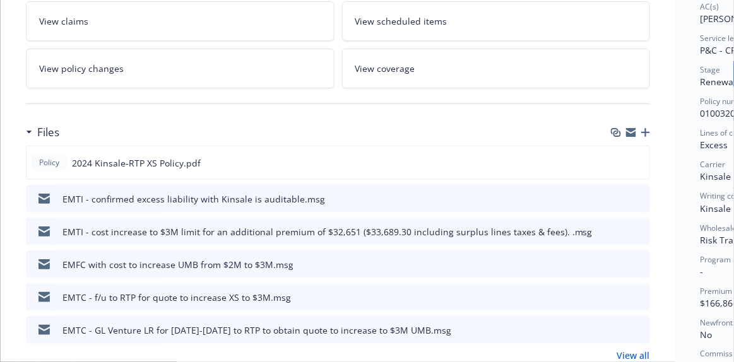
click at [617, 194] on icon "download file" at bounding box center [617, 198] width 10 height 10
click at [646, 131] on icon "button" at bounding box center [645, 132] width 9 height 9
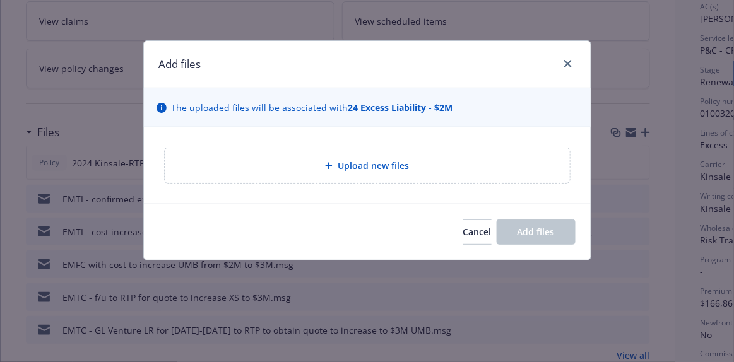
click at [381, 160] on span "Upload new files" at bounding box center [373, 165] width 71 height 13
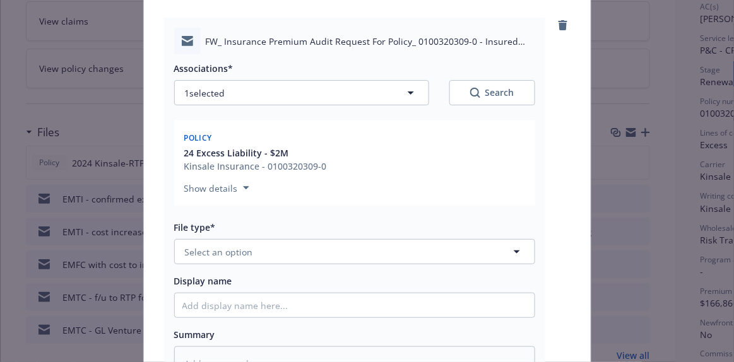
scroll to position [287, 0]
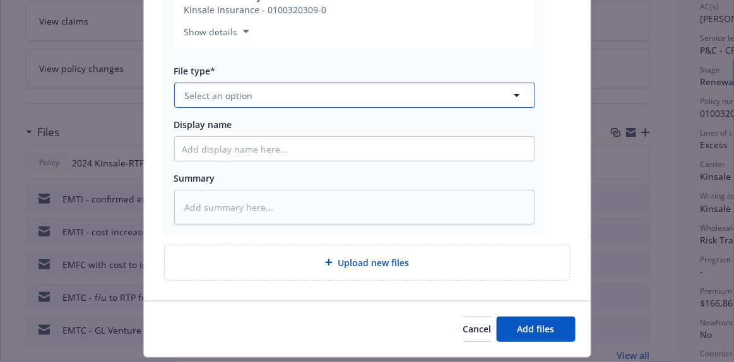
click at [225, 92] on span "Select an option" at bounding box center [219, 95] width 68 height 13
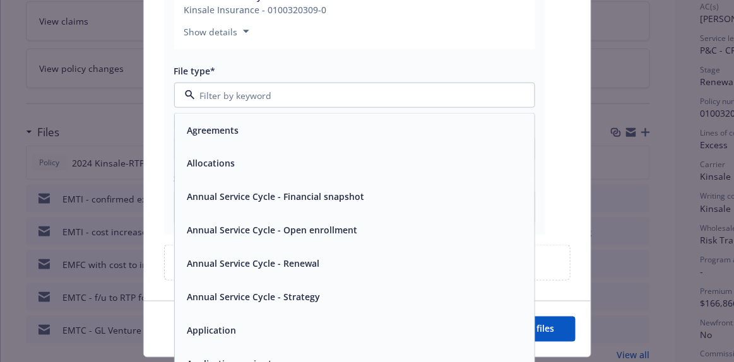
click at [0, 97] on div "Add files The uploaded files will be associated with 24 Excess Liability - $2M …" at bounding box center [367, 181] width 734 height 362
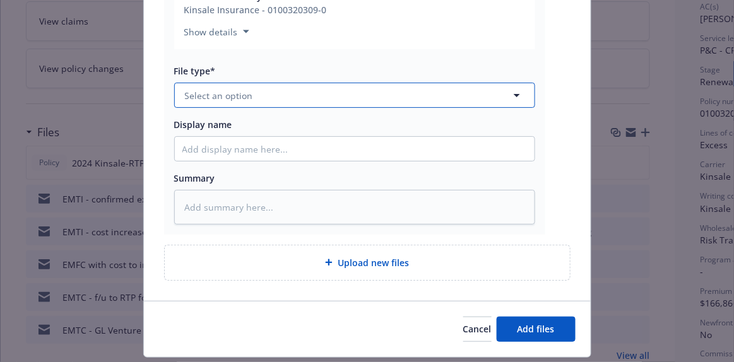
click at [225, 90] on span "Select an option" at bounding box center [219, 95] width 68 height 13
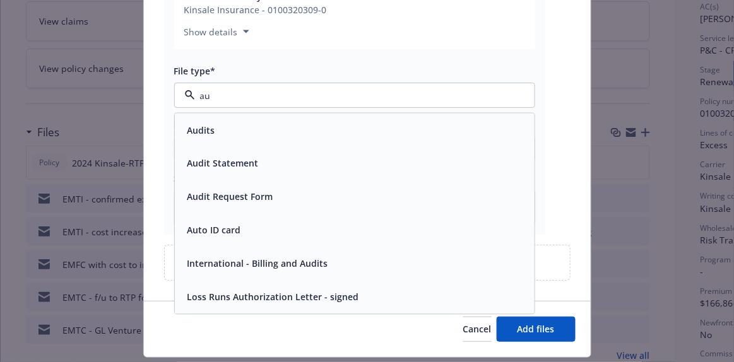
type input "aud"
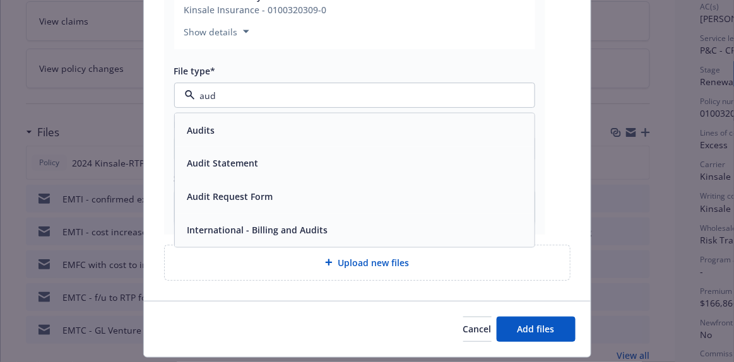
drag, startPoint x: 199, startPoint y: 204, endPoint x: 204, endPoint y: 188, distance: 16.4
click at [199, 203] on div "Audit Request Form" at bounding box center [228, 197] width 93 height 18
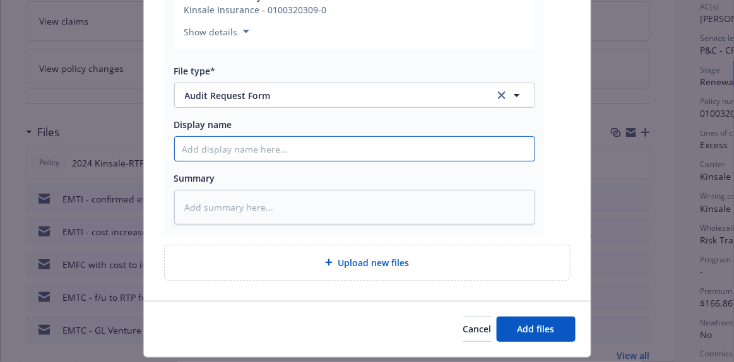
click at [205, 139] on input "Display name" at bounding box center [355, 149] width 360 height 24
type textarea "x"
type input "E"
type textarea "x"
type input "EM"
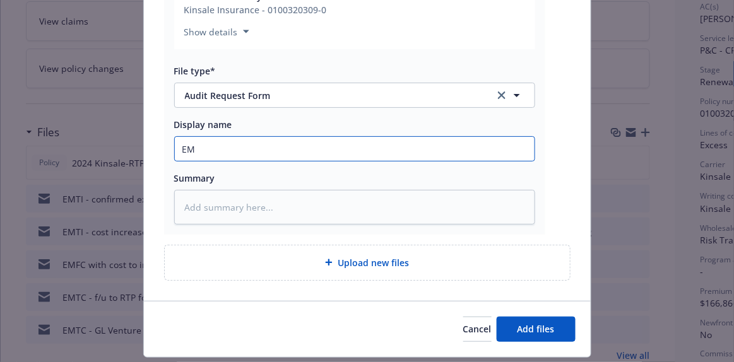
type textarea "x"
type input "EMT"
type textarea "x"
type input "EMTI"
type textarea "x"
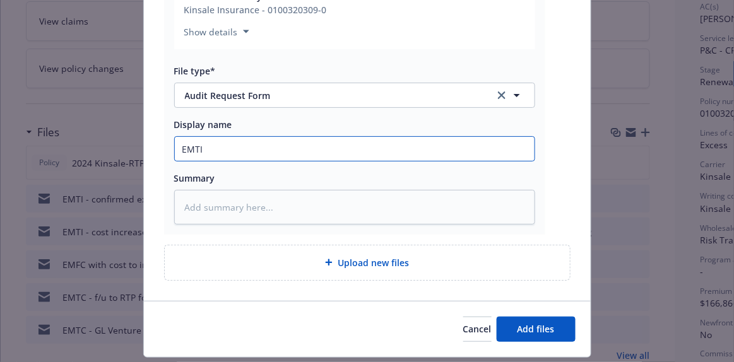
type input "EMTI"
type textarea "x"
type input "EMTI -"
type textarea "x"
type input "EMTI -"
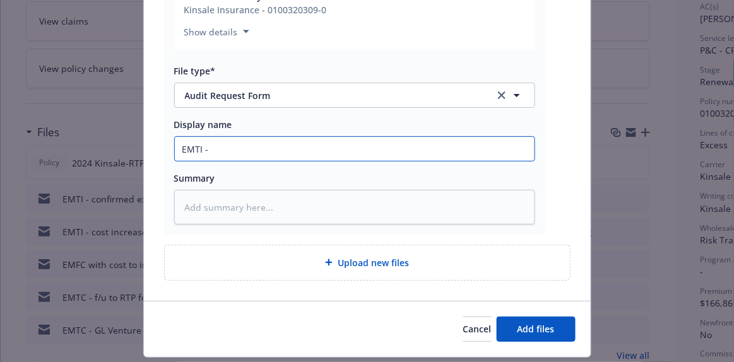
type textarea "x"
type input "EMTI - 2"
type textarea "x"
type input "EMTI - 2n"
type textarea "x"
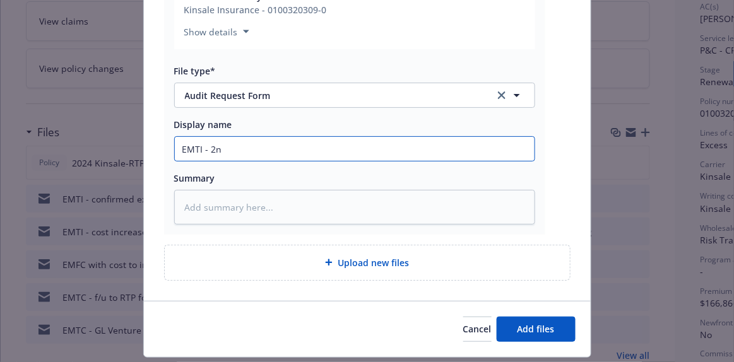
type input "EMTI - 2nd"
type textarea "x"
type input "EMTI - 2nd"
type textarea "x"
type input "EMTI - 2nd co"
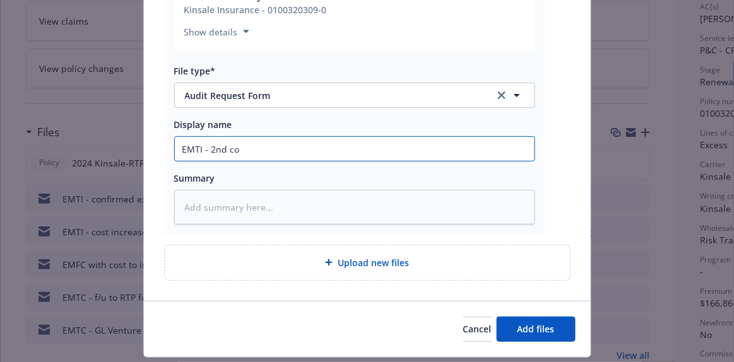
type textarea "x"
type input "EMTI - 2nd con"
type textarea "x"
type input "EMTI - 2nd confi"
type textarea "x"
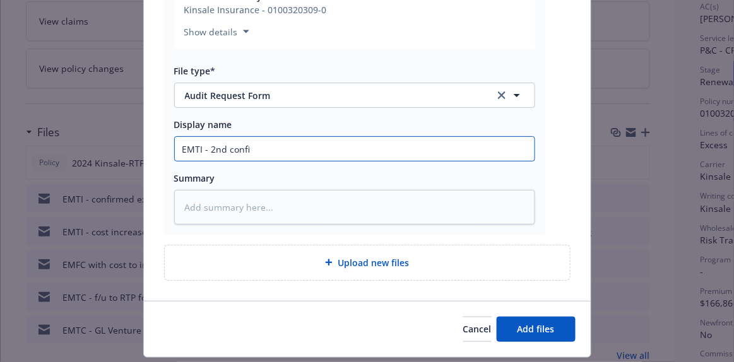
type input "EMTI - 2nd confir"
type textarea "x"
type input "EMTI - 2nd confirm"
type textarea "x"
type input "EMTI - 2nd confirmt"
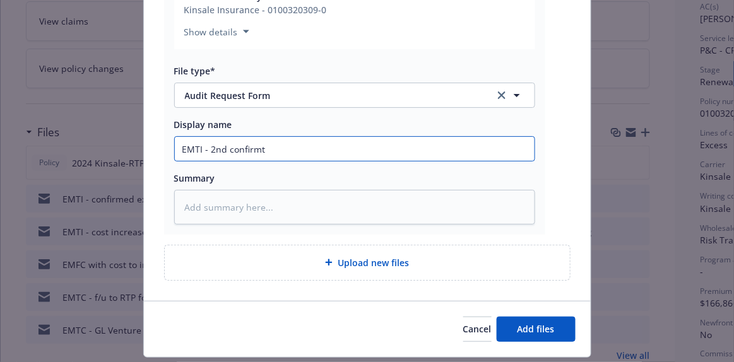
type textarea "x"
type input "EMTI - 2nd confirm"
type textarea "x"
type input "EMTI - 2nd confirma"
type textarea "x"
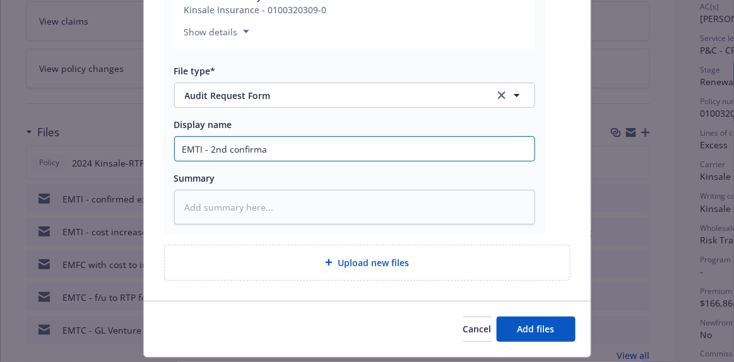
type input "EMTI - 2nd confirmat"
type textarea "x"
type input "EMTI - 2nd confirmatio"
type textarea "x"
type input "EMTI - 2nd confirmation"
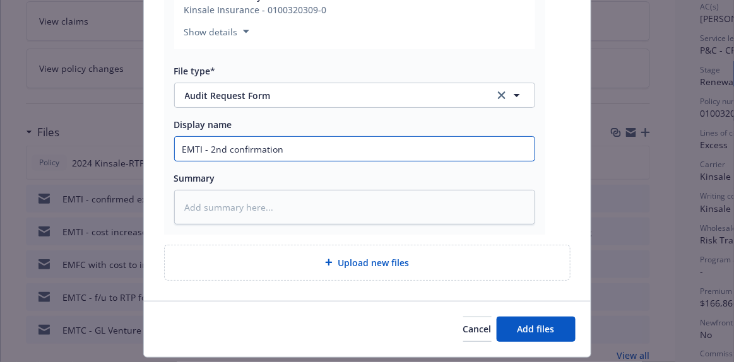
type textarea "x"
type input "EMTI - 2nd confirmation"
type textarea "x"
type input "EMTI - 2nd confirmation u"
type textarea "x"
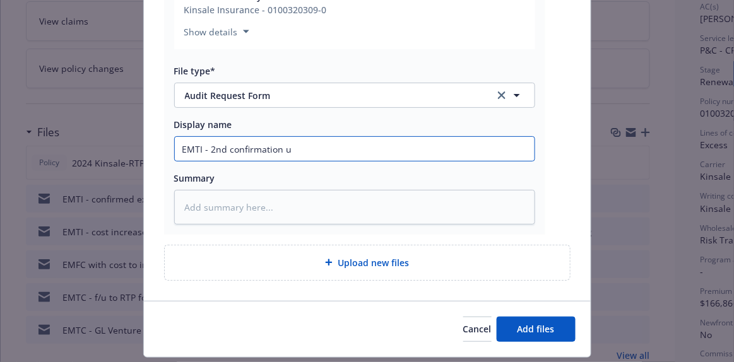
type input "EMTI - 2nd confirmation um"
type textarea "x"
type input "EMTI - 2nd confirmation umb"
type textarea "x"
type input "EMTI - 2nd confirmation umb"
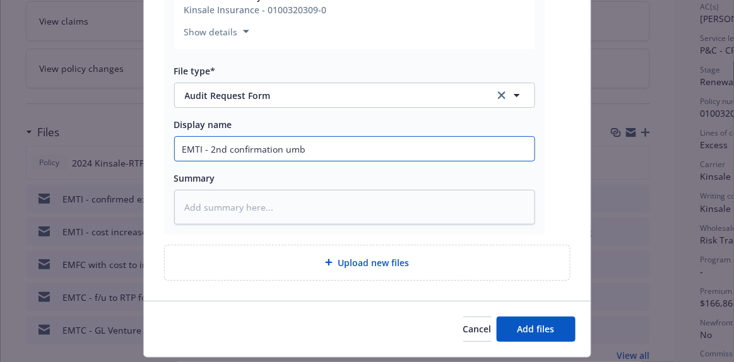
type textarea "x"
type input "EMTI - 2nd confirmation umb i"
type textarea "x"
type input "EMTI - 2nd confirmation umb is"
type textarea "x"
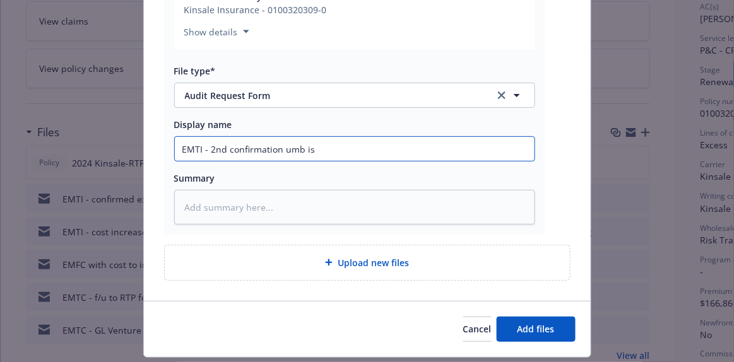
type input "EMTI - 2nd confirmation umb is"
type textarea "x"
type input "EMTI - 2nd confirmation umb is a"
type textarea "x"
type input "EMTI - 2nd confirmation umb is au"
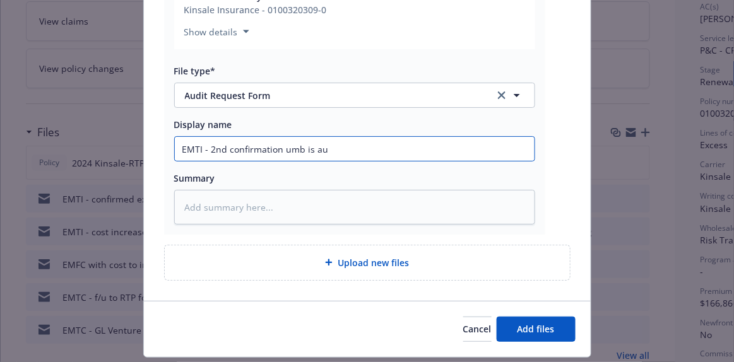
type textarea "x"
type input "EMTI - 2nd confirmation umb is audi"
type textarea "x"
type input "EMTI - 2nd confirmation umb is audit"
type textarea "x"
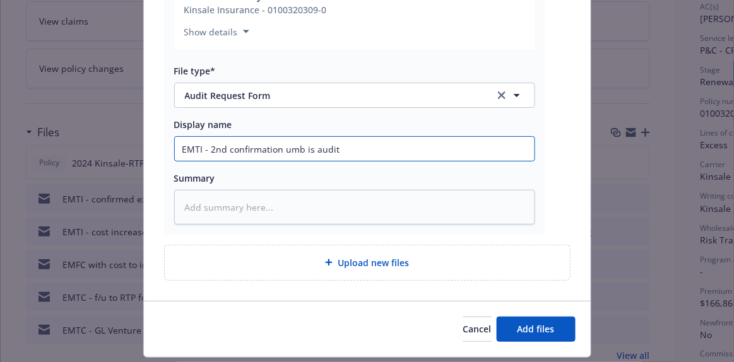
type input "EMTI - 2nd confirmation umb is audita"
type textarea "x"
type input "EMTI - 2nd confirmation umb is auditab"
type textarea "x"
type input "EMTI - 2nd confirmation umb is auditabl"
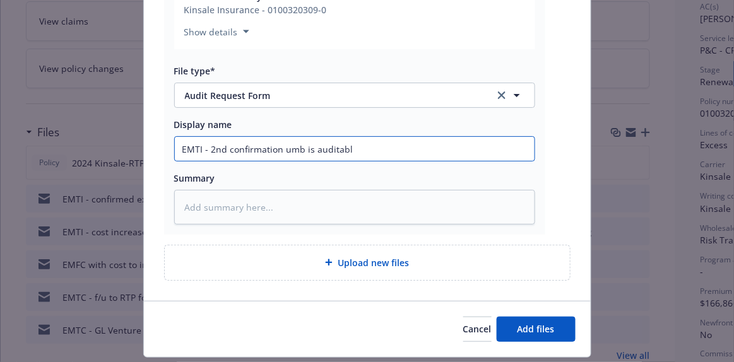
type textarea "x"
type input "EMTI - 2nd confirmation umb is auditable"
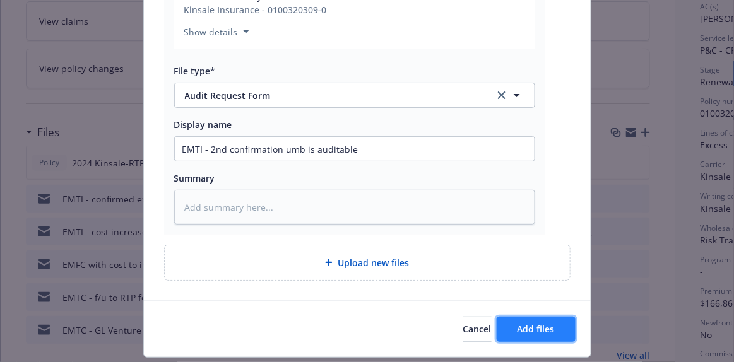
click at [524, 328] on span "Add files" at bounding box center [536, 329] width 37 height 12
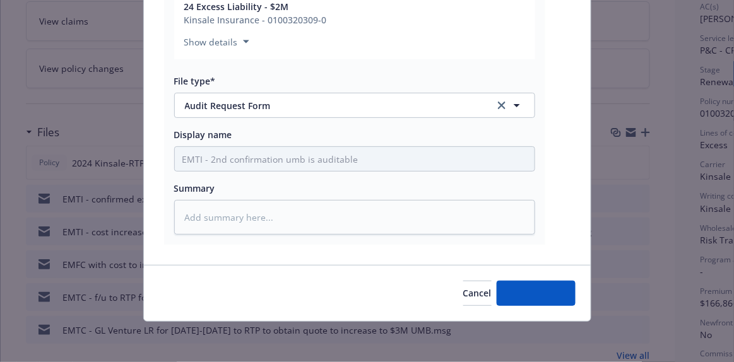
scroll to position [275, 0]
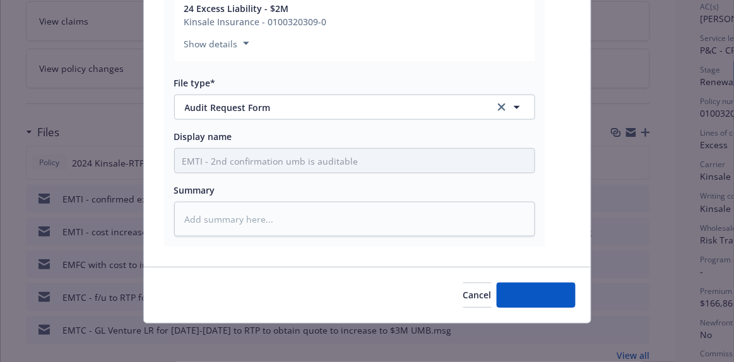
type textarea "x"
